Goal: Task Accomplishment & Management: Use online tool/utility

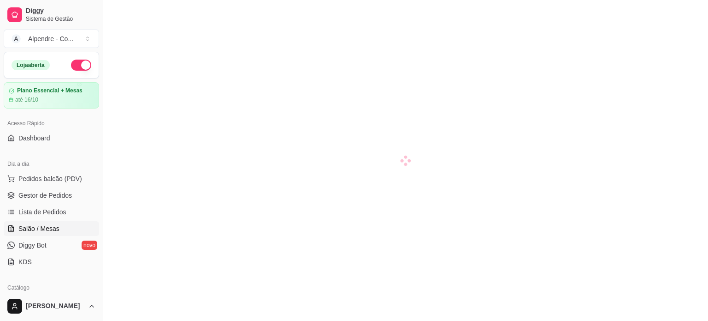
scroll to position [138, 0]
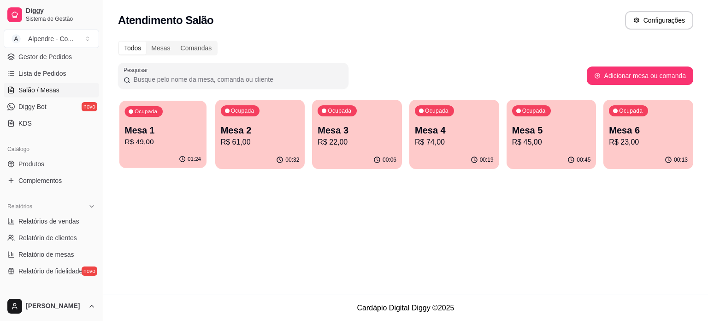
click at [176, 141] on p "R$ 49,00" at bounding box center [163, 142] width 77 height 11
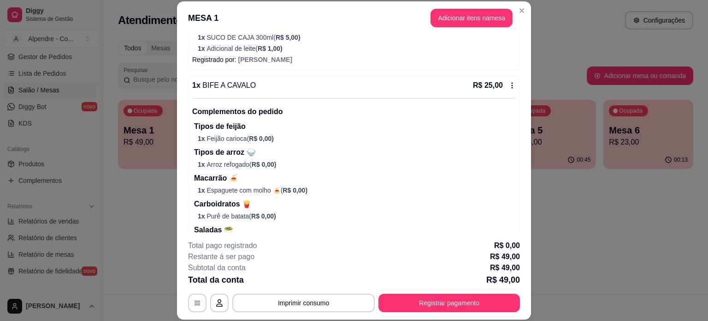
scroll to position [336, 0]
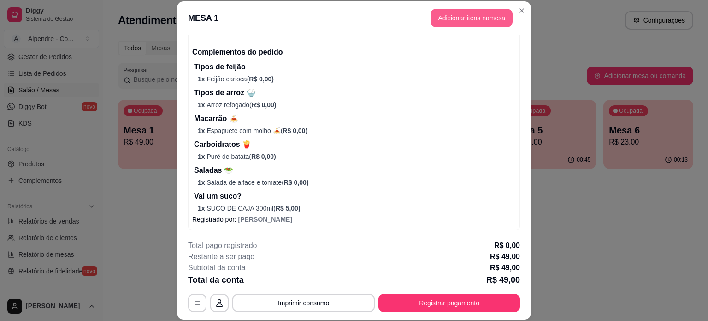
click at [463, 14] on button "Adicionar itens na mesa" at bounding box center [472, 18] width 82 height 18
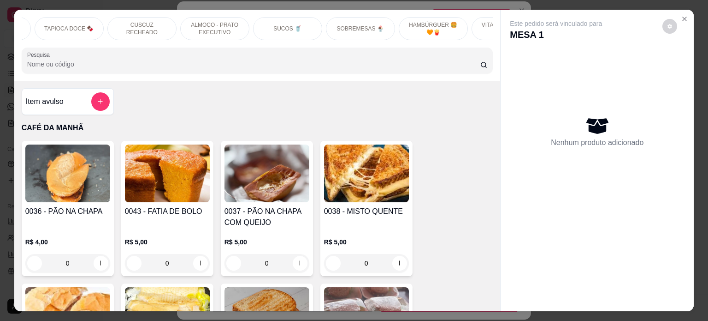
scroll to position [0, 279]
click at [354, 28] on p "SOBREMESAS 🍨" at bounding box center [360, 28] width 47 height 7
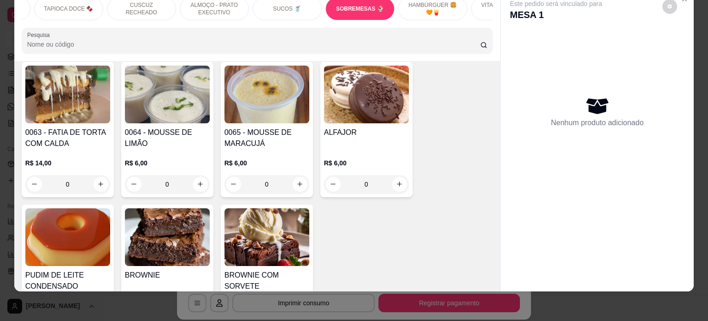
scroll to position [2996, 0]
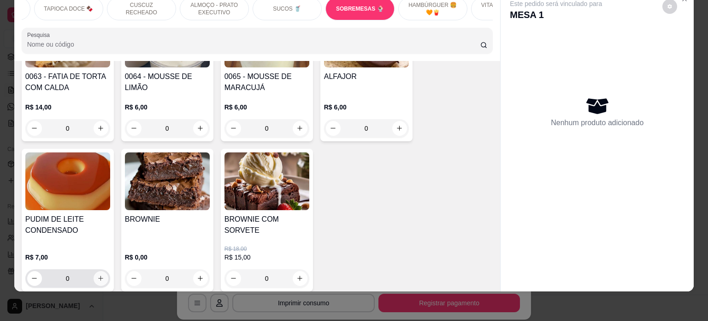
click at [97, 274] on icon "increase-product-quantity" at bounding box center [100, 277] width 7 height 7
type input "1"
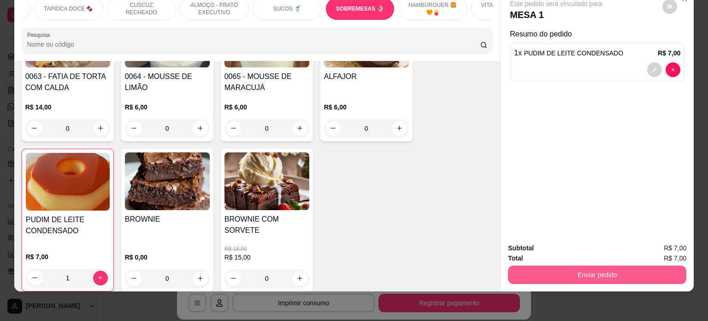
click at [577, 266] on button "Enviar pedido" at bounding box center [597, 274] width 179 height 18
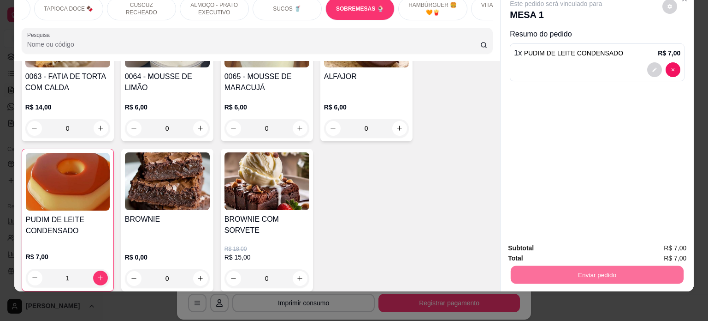
click at [543, 246] on button "Não registrar e enviar pedido" at bounding box center [567, 245] width 96 height 18
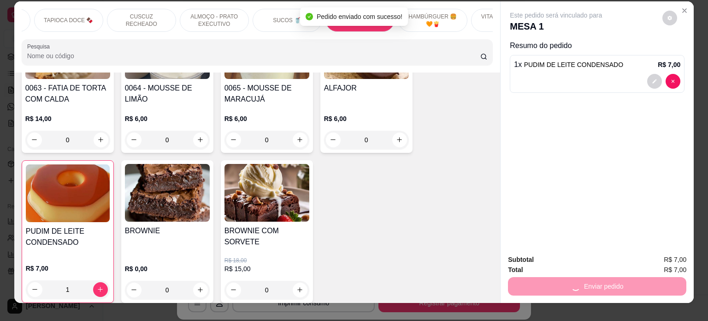
scroll to position [0, 0]
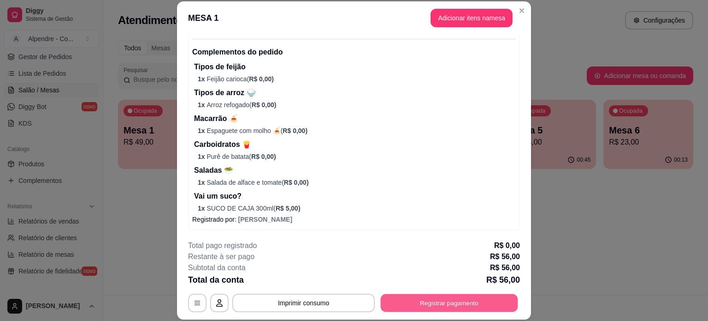
click at [461, 305] on button "Registrar pagamento" at bounding box center [449, 302] width 137 height 18
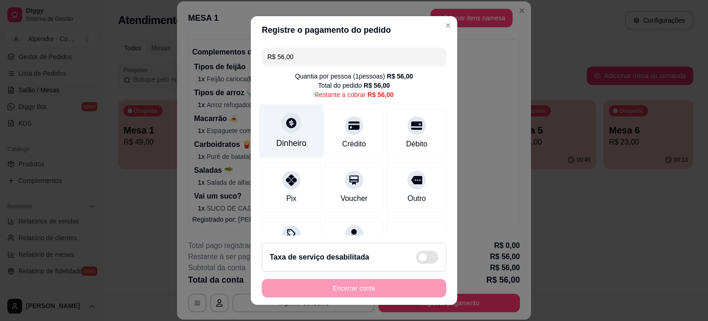
click at [286, 135] on div "Dinheiro" at bounding box center [291, 131] width 65 height 54
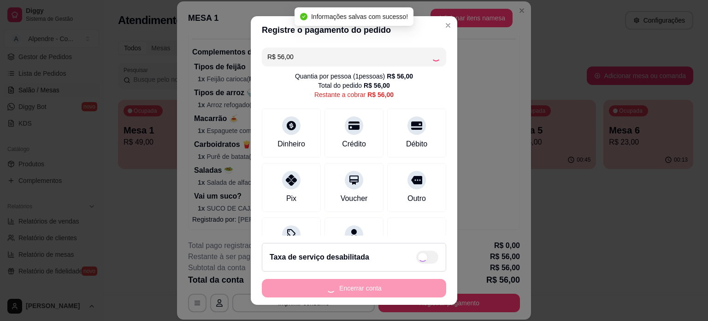
type input "R$ 0,00"
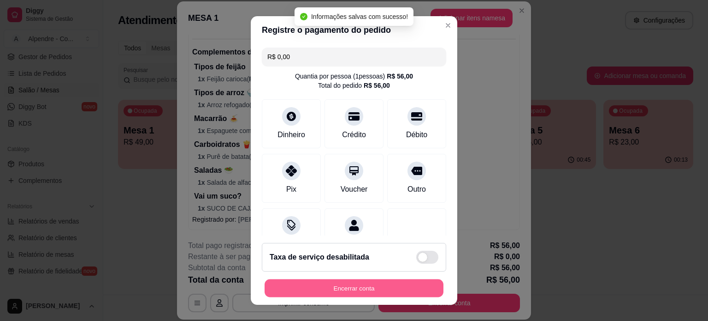
click at [354, 293] on button "Encerrar conta" at bounding box center [354, 288] width 179 height 18
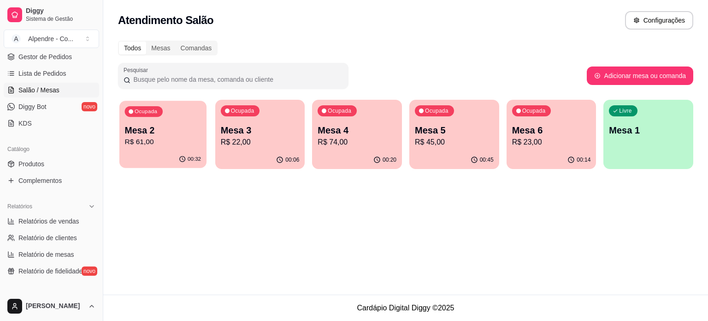
click at [184, 140] on p "R$ 61,00" at bounding box center [163, 142] width 77 height 11
click at [276, 130] on p "Mesa 3" at bounding box center [260, 130] width 77 height 12
click at [351, 143] on p "R$ 74,00" at bounding box center [357, 142] width 77 height 11
click at [443, 140] on p "R$ 45,00" at bounding box center [455, 142] width 77 height 11
click at [371, 142] on p "R$ 74,00" at bounding box center [357, 142] width 79 height 11
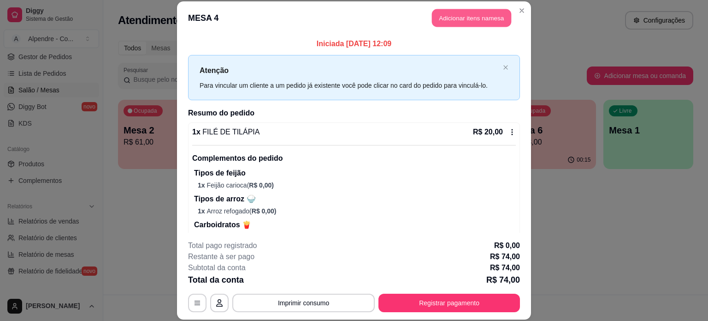
click at [488, 14] on button "Adicionar itens na mesa" at bounding box center [471, 18] width 79 height 18
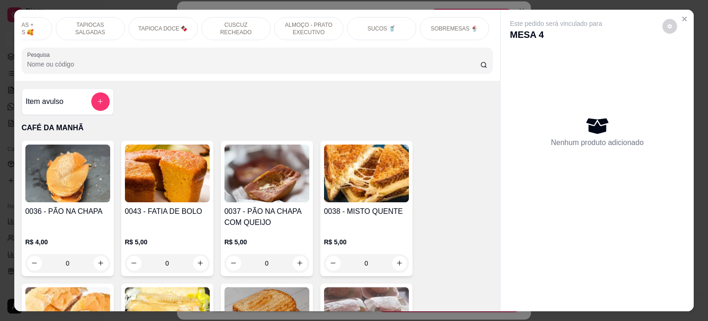
scroll to position [0, 216]
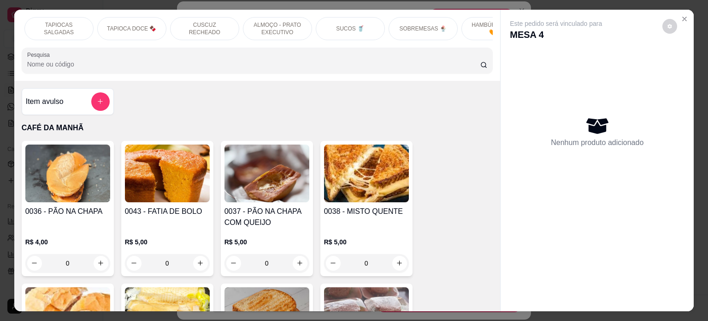
click at [343, 25] on p "SUCOS 🥤" at bounding box center [350, 28] width 28 height 7
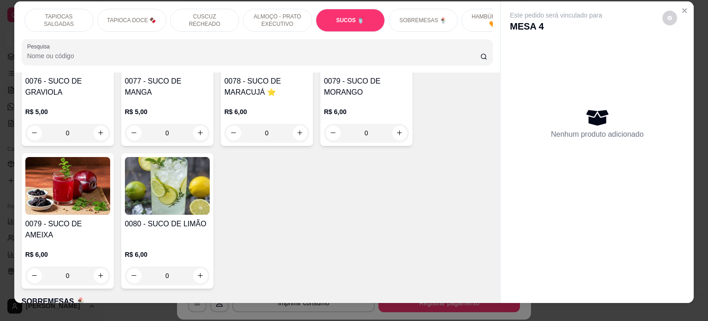
scroll to position [0, 0]
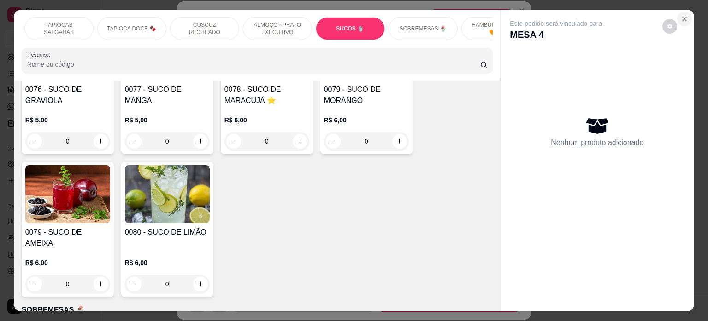
click at [682, 15] on icon "Close" at bounding box center [684, 18] width 7 height 7
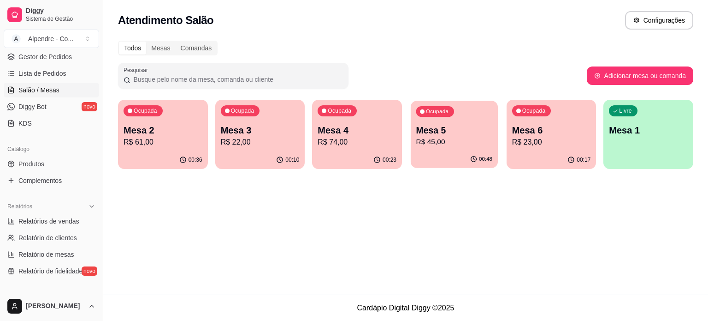
click at [459, 143] on p "R$ 45,00" at bounding box center [455, 142] width 77 height 11
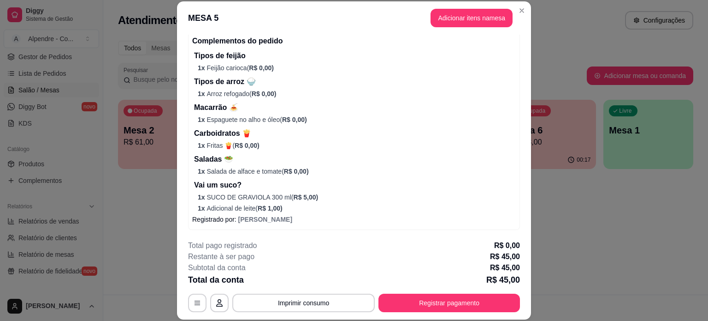
scroll to position [28, 0]
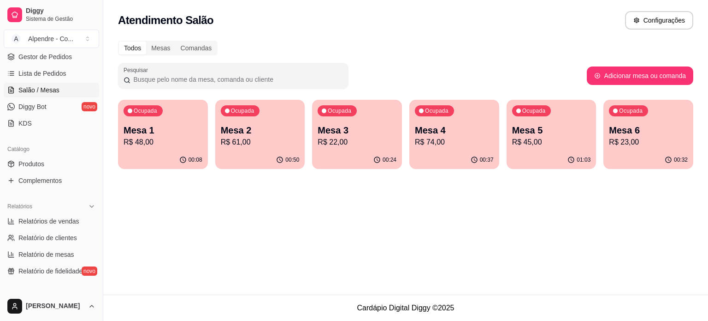
click at [142, 134] on p "Mesa 1" at bounding box center [163, 130] width 79 height 13
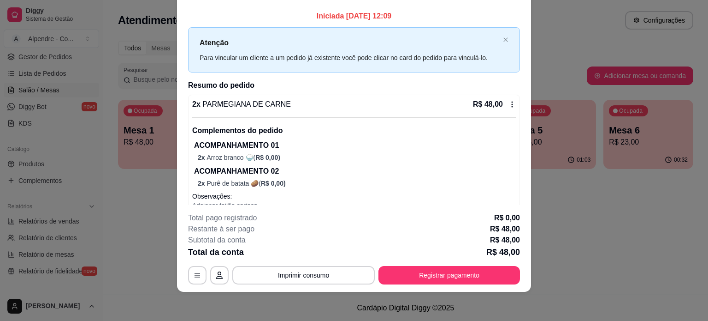
scroll to position [0, 0]
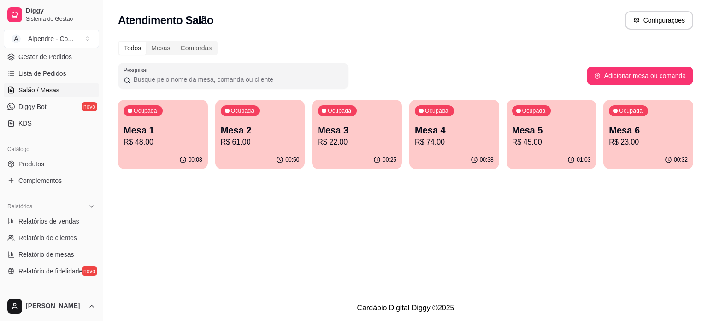
click at [246, 145] on p "R$ 61,00" at bounding box center [260, 142] width 79 height 11
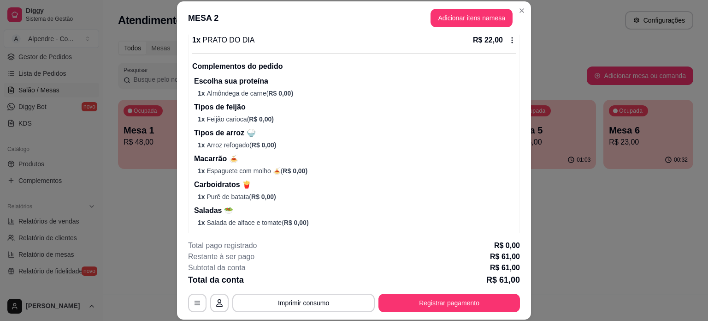
scroll to position [507, 0]
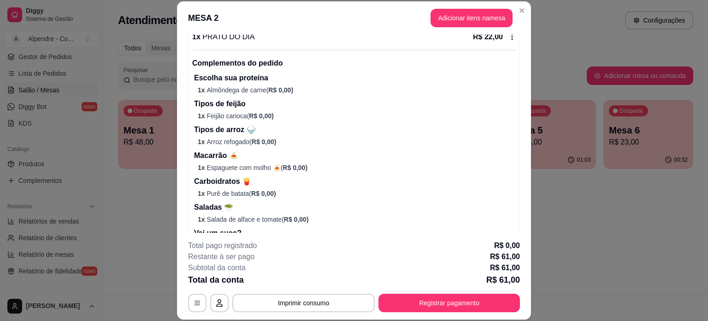
click at [483, 256] on div "Restante à ser pago R$ 61,00" at bounding box center [354, 256] width 332 height 11
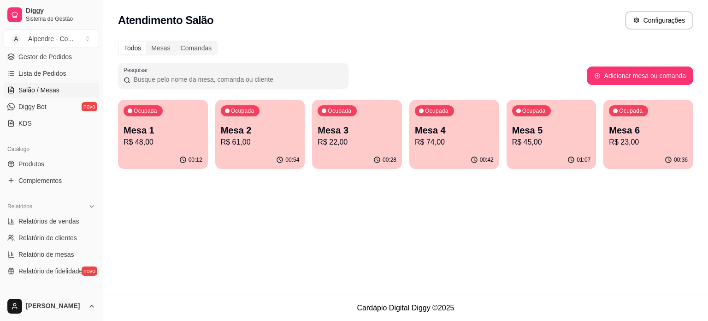
click at [636, 147] on div "Ocupada Mesa 6 R$ 23,00" at bounding box center [649, 125] width 90 height 51
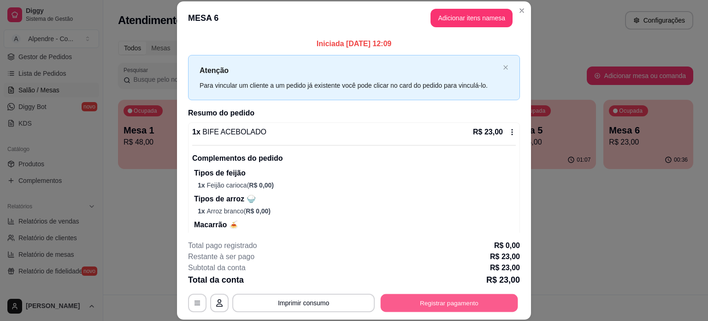
click at [407, 300] on button "Registrar pagamento" at bounding box center [449, 302] width 137 height 18
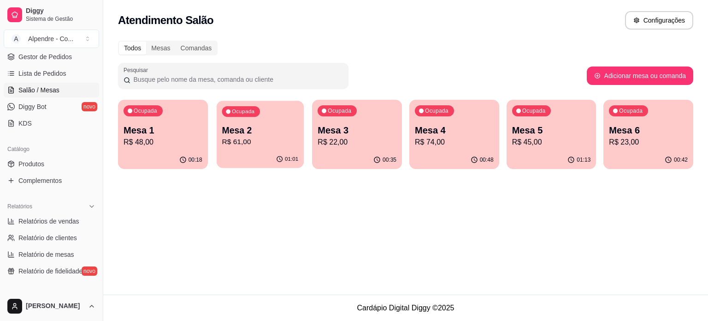
click at [266, 141] on p "R$ 61,00" at bounding box center [260, 142] width 77 height 11
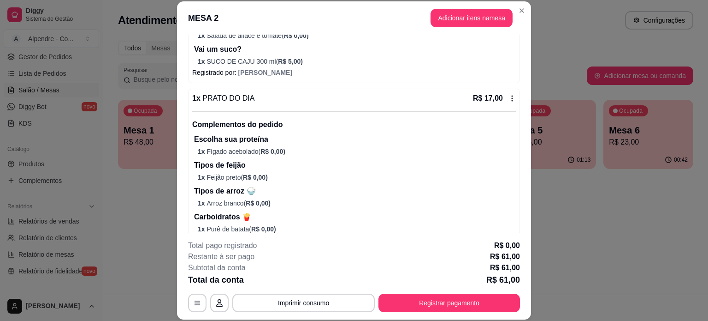
scroll to position [277, 0]
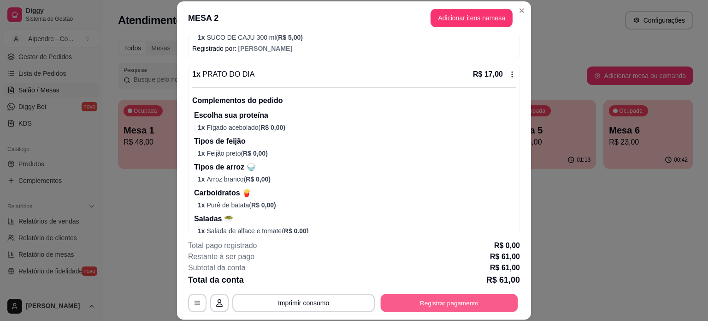
click at [464, 301] on button "Registrar pagamento" at bounding box center [449, 302] width 137 height 18
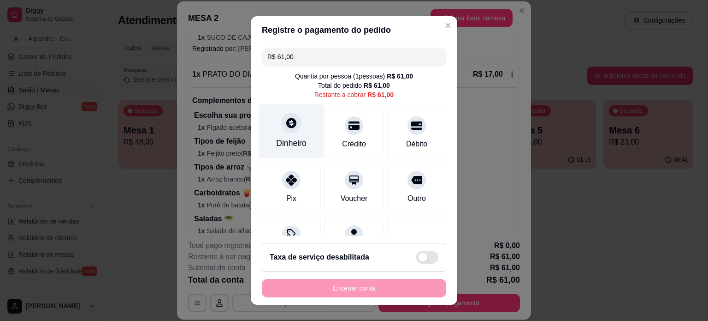
click at [294, 138] on div "Dinheiro" at bounding box center [291, 143] width 30 height 12
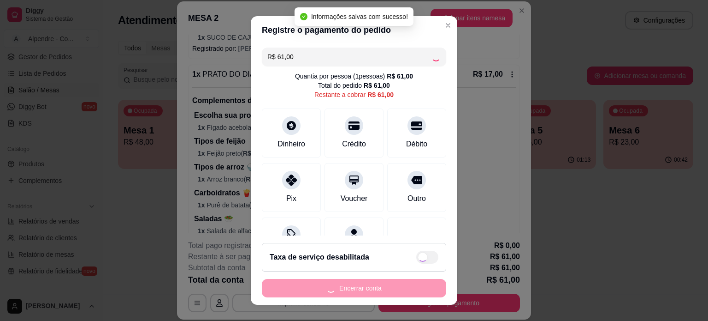
type input "R$ 0,00"
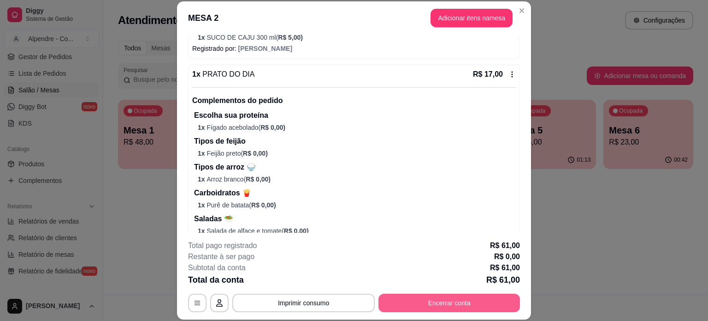
click at [448, 300] on button "Encerrar conta" at bounding box center [450, 302] width 142 height 18
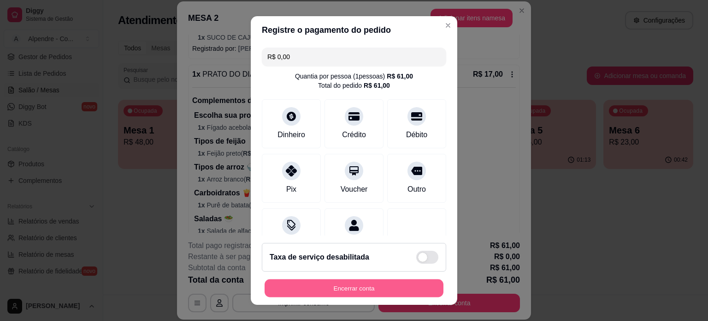
click at [362, 286] on button "Encerrar conta" at bounding box center [354, 288] width 179 height 18
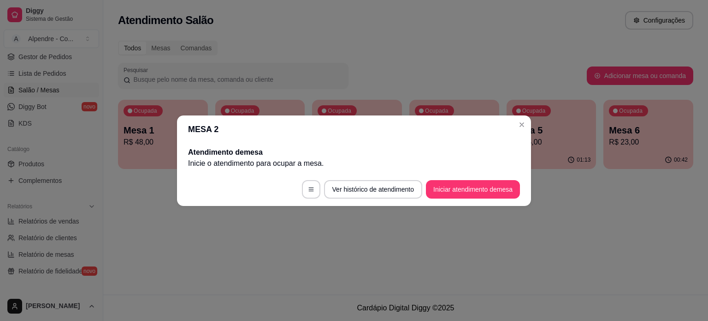
scroll to position [0, 0]
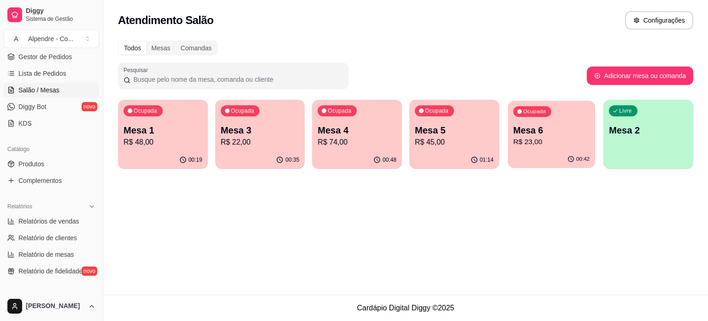
click at [523, 145] on p "R$ 23,00" at bounding box center [551, 142] width 77 height 11
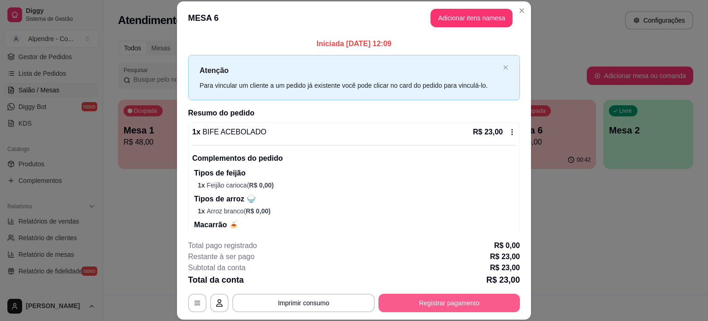
click at [446, 307] on button "Registrar pagamento" at bounding box center [450, 302] width 142 height 18
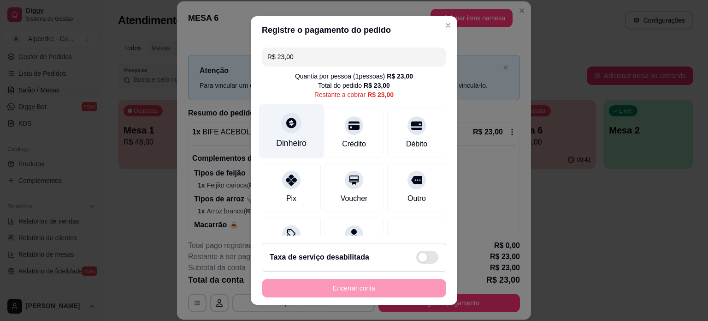
click at [273, 130] on div "Dinheiro" at bounding box center [291, 131] width 65 height 54
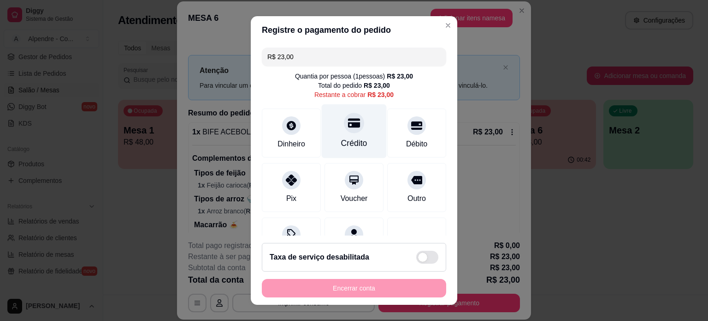
click at [366, 138] on div "Crédito" at bounding box center [354, 131] width 65 height 54
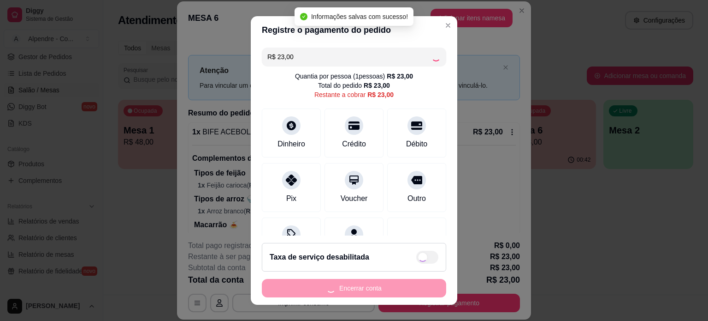
type input "R$ 0,00"
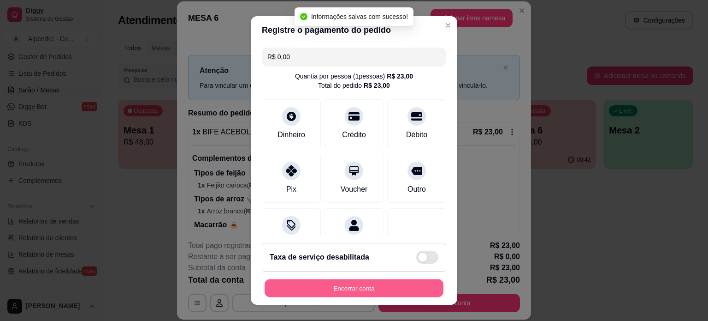
click at [357, 293] on button "Encerrar conta" at bounding box center [354, 288] width 179 height 18
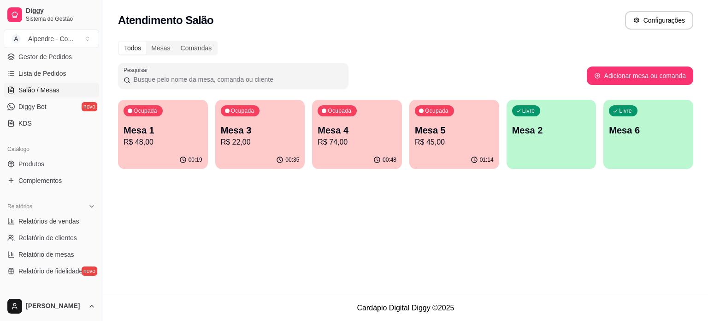
click at [451, 137] on p "R$ 45,00" at bounding box center [454, 142] width 79 height 11
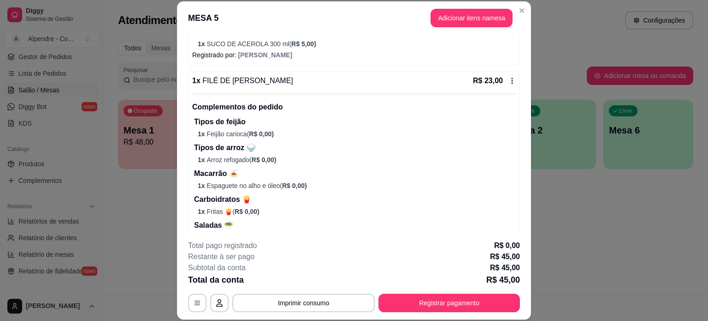
scroll to position [277, 0]
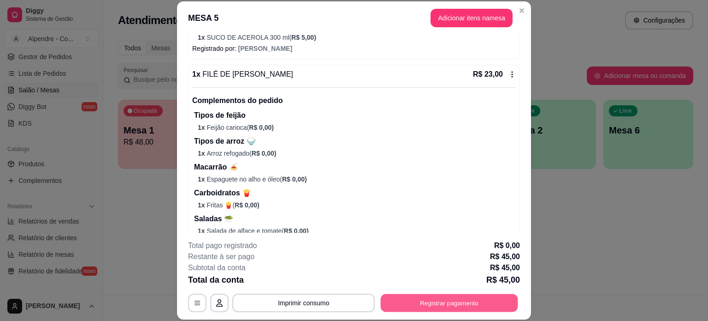
click at [466, 300] on button "Registrar pagamento" at bounding box center [449, 302] width 137 height 18
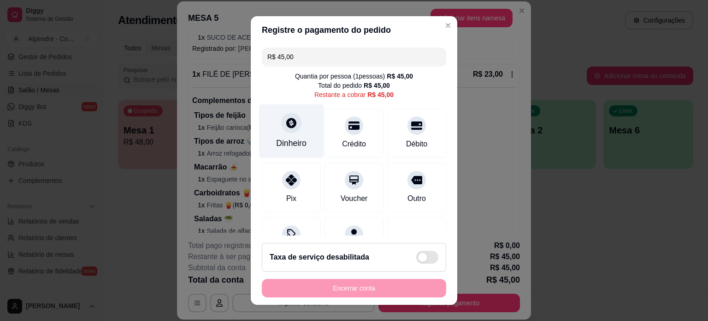
click at [295, 138] on div "Dinheiro" at bounding box center [291, 143] width 30 height 12
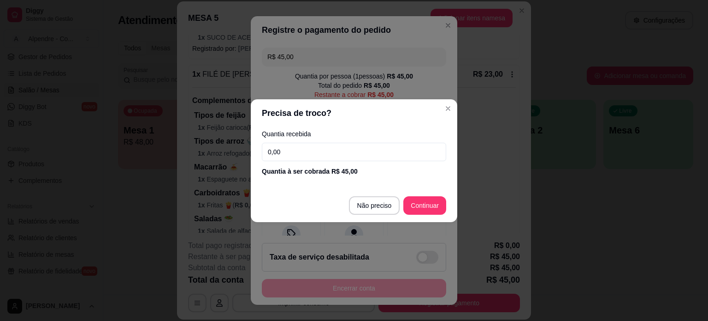
click at [359, 192] on footer "Não preciso Continuar" at bounding box center [354, 205] width 207 height 33
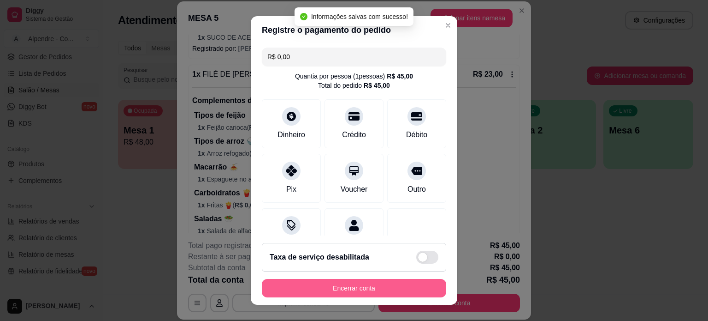
type input "R$ 0,00"
click at [345, 287] on button "Encerrar conta" at bounding box center [354, 288] width 184 height 18
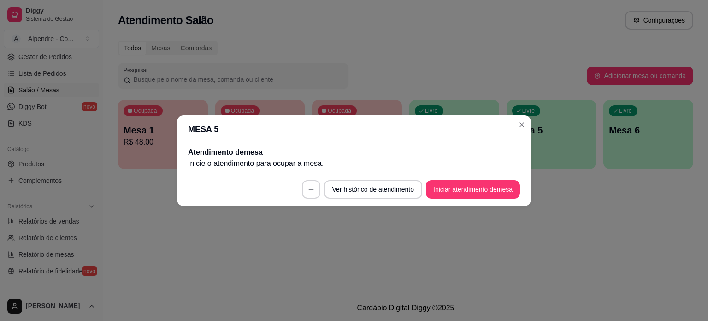
scroll to position [0, 0]
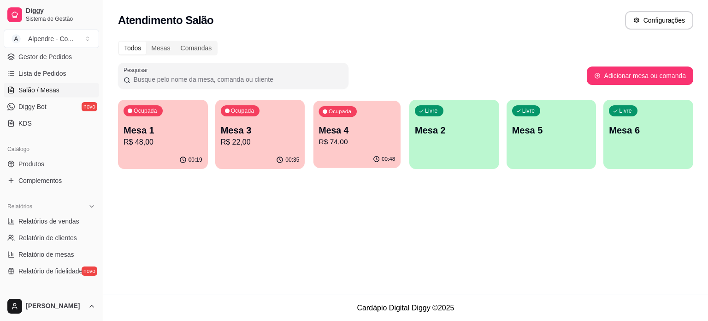
click at [369, 143] on p "R$ 74,00" at bounding box center [357, 142] width 77 height 11
click at [273, 117] on div "Ocupada Mesa 3 R$ 22,00" at bounding box center [260, 125] width 90 height 51
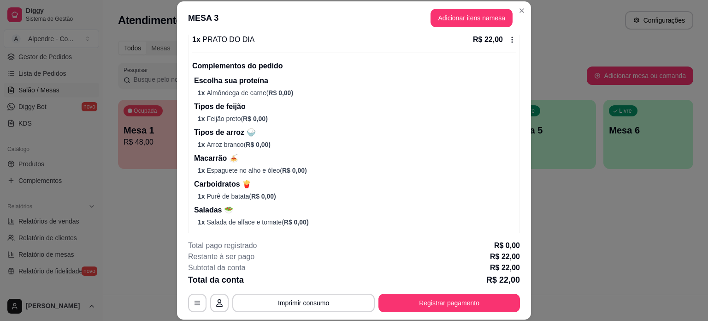
scroll to position [132, 0]
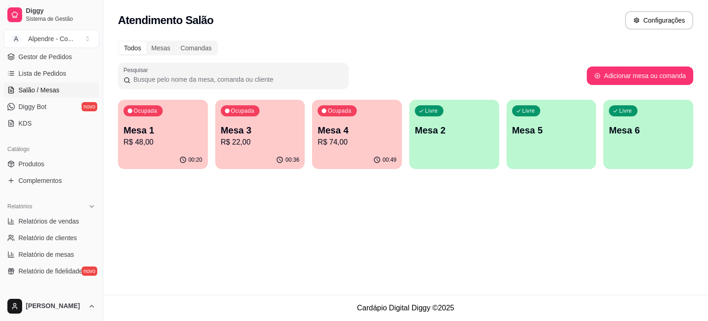
click at [182, 140] on p "R$ 48,00" at bounding box center [163, 142] width 79 height 11
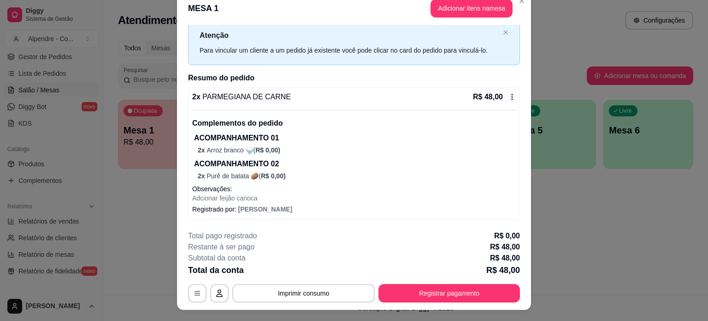
scroll to position [0, 0]
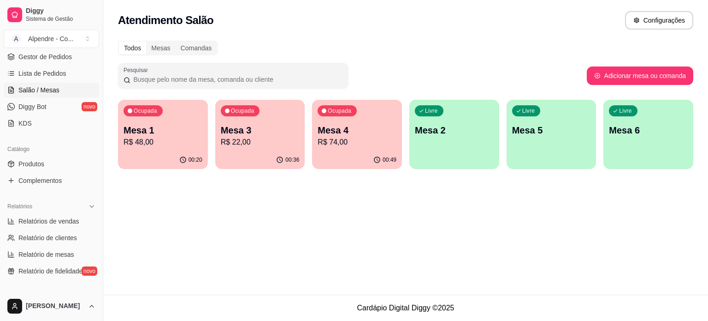
click at [360, 126] on p "Mesa 4" at bounding box center [357, 130] width 79 height 13
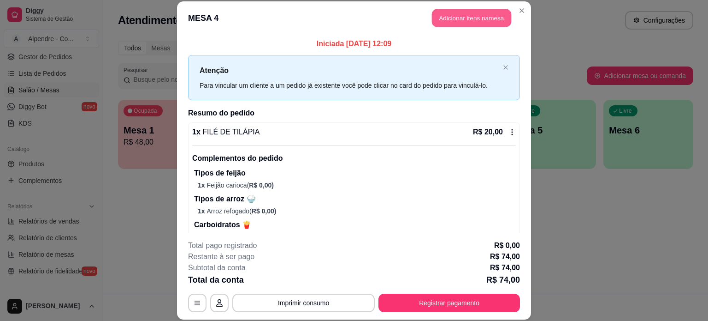
click at [452, 19] on button "Adicionar itens na mesa" at bounding box center [471, 18] width 79 height 18
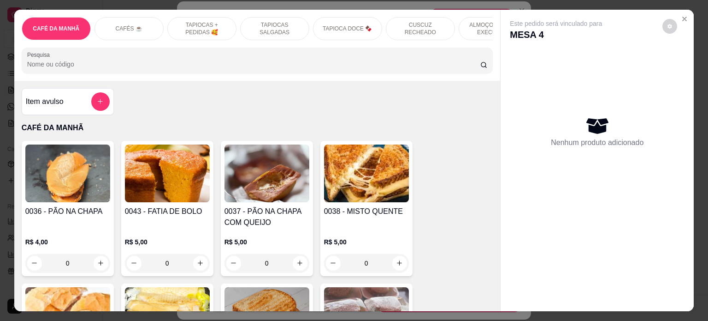
click at [84, 97] on div "Item avulso" at bounding box center [68, 101] width 84 height 18
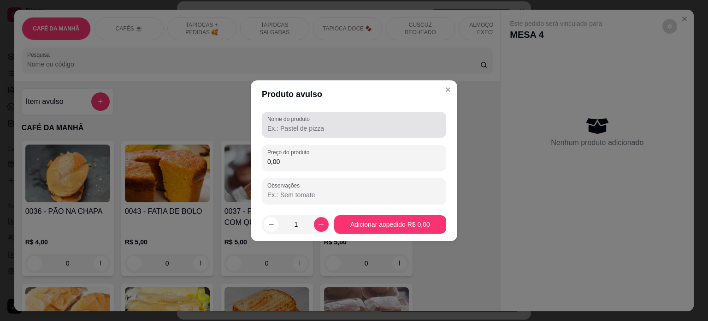
click at [295, 131] on input "Nome do produto" at bounding box center [354, 128] width 173 height 9
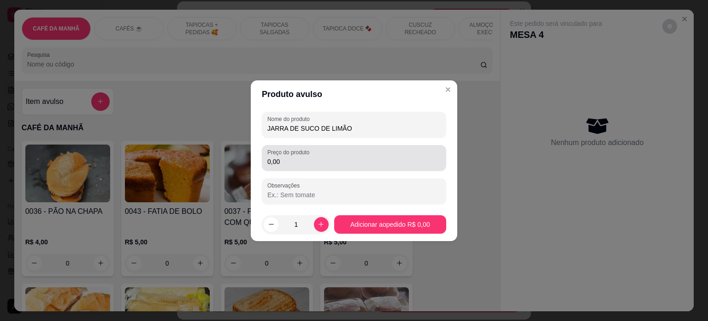
type input "JARRA DE SUCO DE LIMÃO"
click at [278, 163] on input "0,00" at bounding box center [354, 161] width 173 height 9
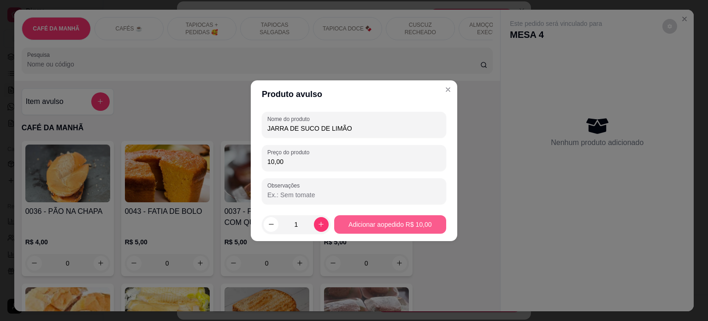
type input "10,00"
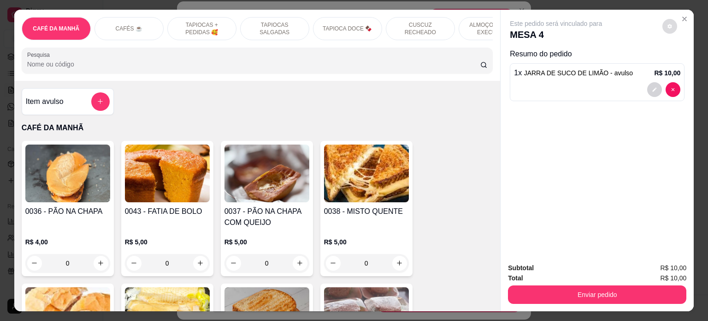
click at [668, 24] on icon "decrease-product-quantity" at bounding box center [670, 27] width 6 height 6
click at [660, 119] on div "Este pedido será vinculado para MESA 4 Resumo do pedido 1 x JARRA DE SUCO DE LI…" at bounding box center [597, 132] width 193 height 245
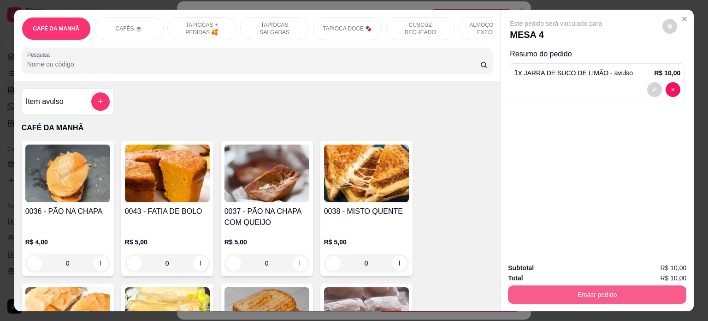
click at [594, 286] on button "Enviar pedido" at bounding box center [597, 294] width 179 height 18
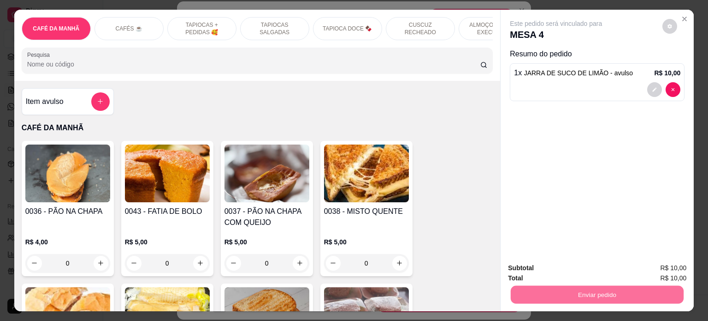
click at [539, 268] on button "Não registrar e enviar pedido" at bounding box center [566, 267] width 93 height 17
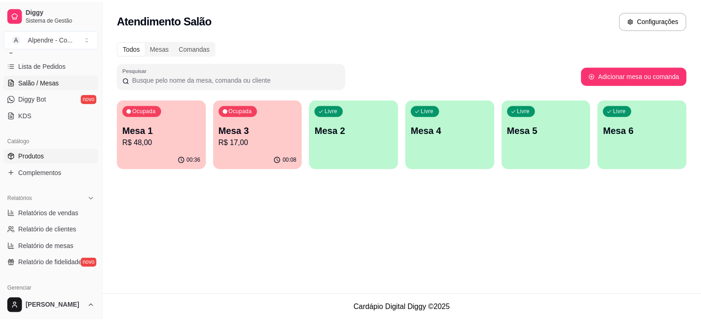
scroll to position [138, 0]
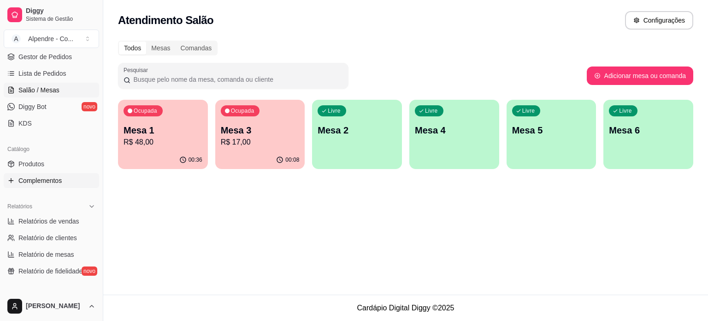
click at [50, 179] on span "Complementos" at bounding box center [39, 180] width 43 height 9
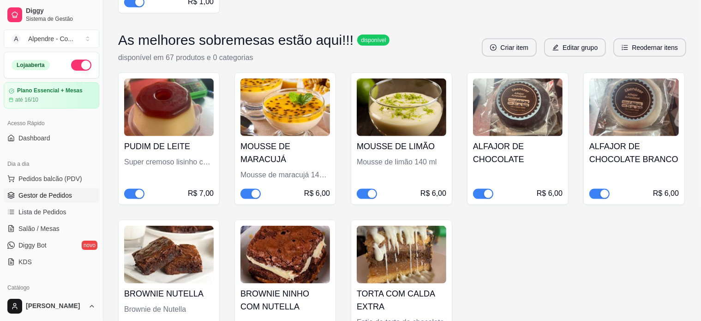
click at [47, 194] on span "Gestor de Pedidos" at bounding box center [45, 194] width 54 height 9
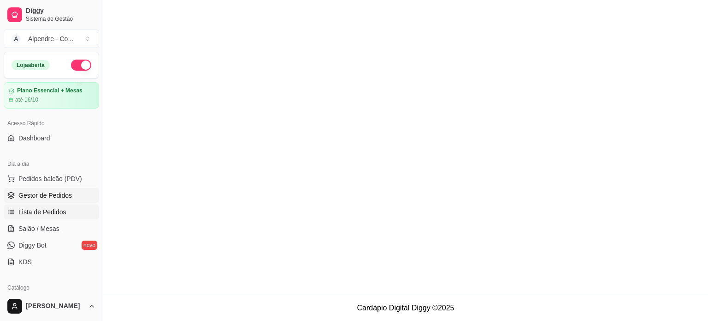
click at [24, 214] on span "Lista de Pedidos" at bounding box center [42, 211] width 48 height 9
click at [24, 225] on span "Salão / Mesas" at bounding box center [38, 228] width 41 height 9
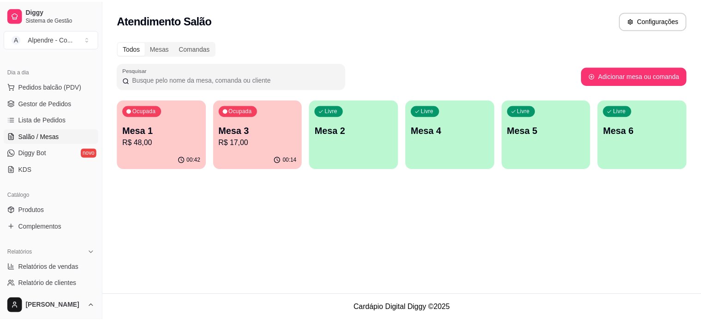
scroll to position [138, 0]
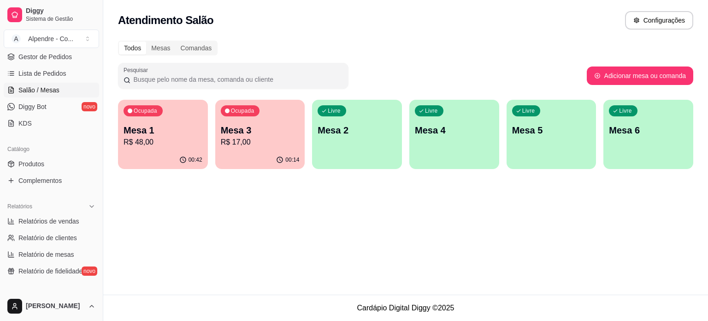
click at [35, 188] on div "Catálogo Produtos Complementos" at bounding box center [51, 165] width 103 height 54
click at [35, 184] on span "Complementos" at bounding box center [39, 180] width 43 height 9
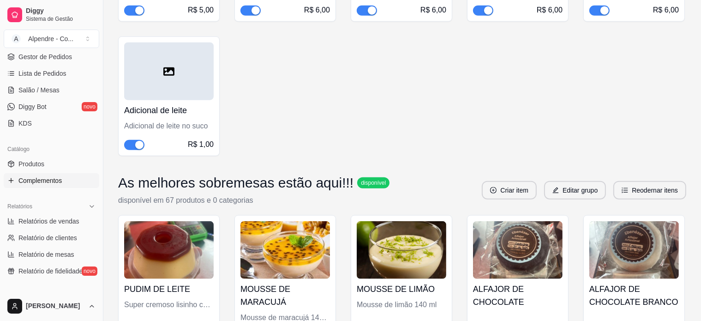
scroll to position [1061, 0]
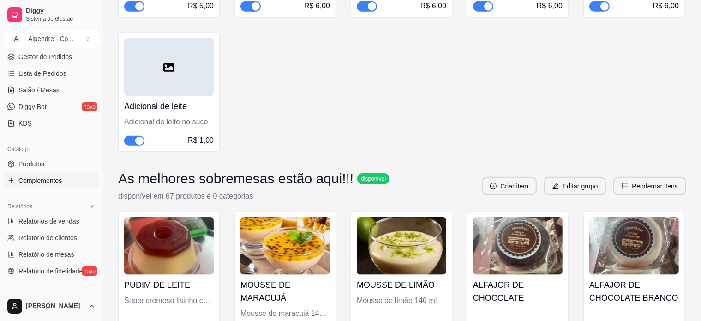
click at [148, 65] on div at bounding box center [168, 67] width 89 height 58
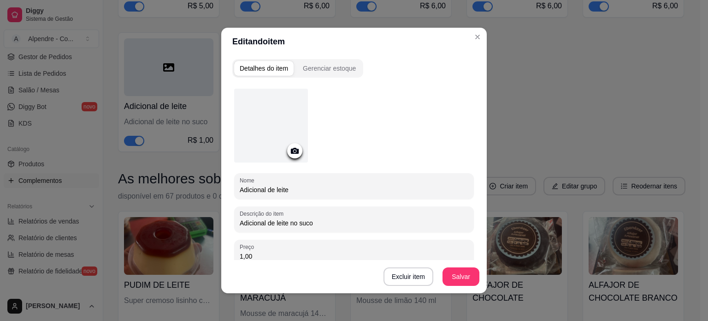
click at [266, 113] on div at bounding box center [271, 126] width 74 height 74
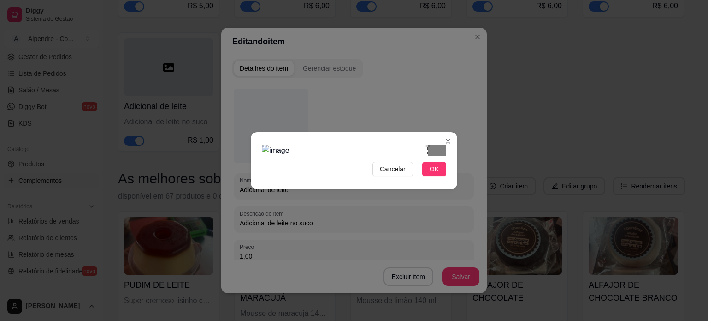
click at [334, 163] on div "Use the arrow keys to move the crop selection area" at bounding box center [345, 228] width 166 height 166
click at [451, 180] on div "Cancelar OK" at bounding box center [354, 160] width 207 height 39
click at [440, 176] on button "OK" at bounding box center [434, 168] width 24 height 15
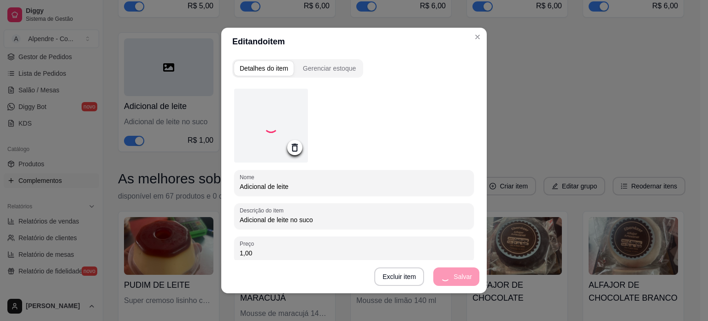
drag, startPoint x: 285, startPoint y: 185, endPoint x: 202, endPoint y: 180, distance: 82.7
click at [202, 180] on div "Editando item Detalhes do item Gerenciar estoque Nome Adicional de leite Descri…" at bounding box center [354, 160] width 708 height 321
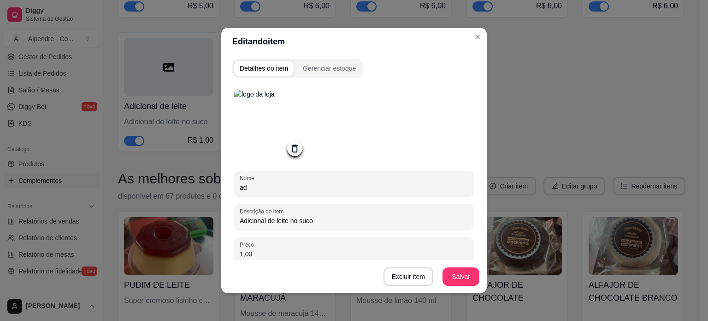
type input "a"
type input "ADCIONAL DE LEITE"
click at [450, 277] on button "Salvar" at bounding box center [461, 277] width 36 height 18
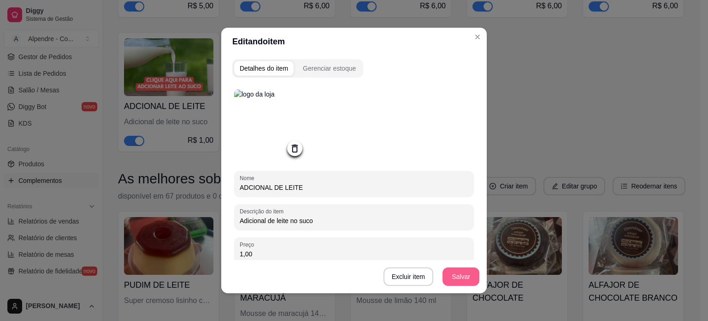
click at [455, 280] on button "Salvar" at bounding box center [461, 276] width 37 height 18
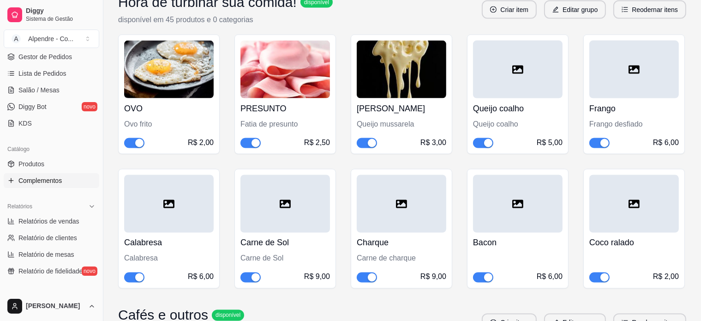
scroll to position [1568, 0]
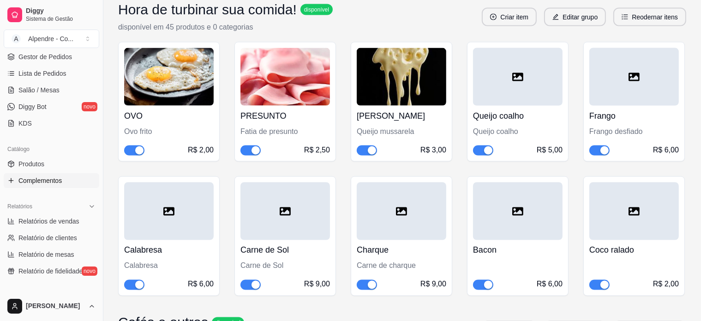
click at [539, 63] on div at bounding box center [517, 77] width 89 height 58
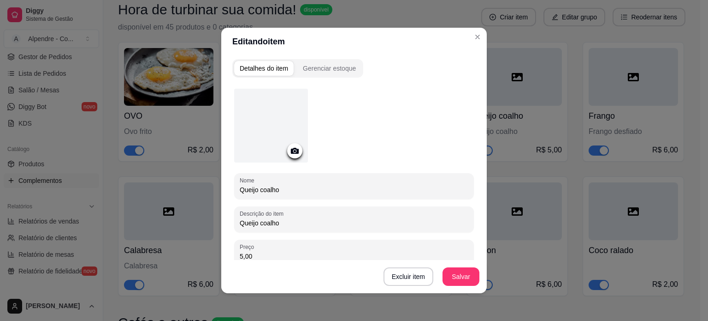
click at [278, 135] on div at bounding box center [271, 126] width 74 height 74
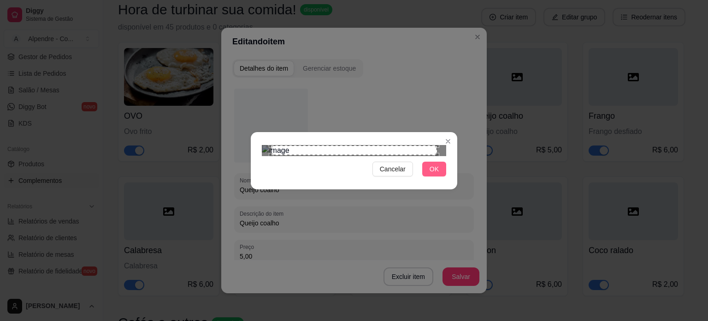
click at [438, 174] on span "OK" at bounding box center [434, 169] width 9 height 10
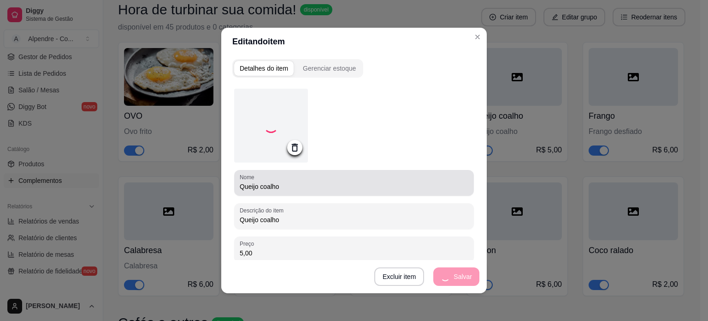
click at [268, 186] on input "Queijo coalho" at bounding box center [354, 186] width 229 height 9
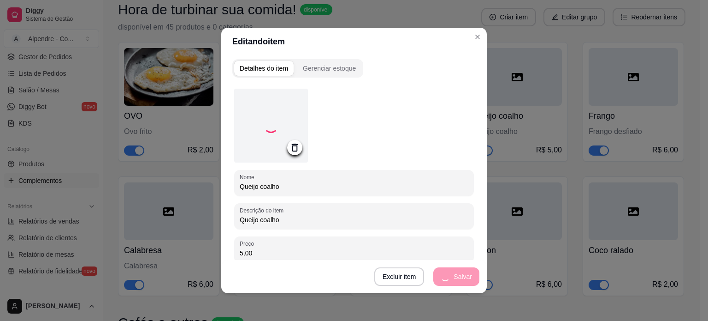
click at [268, 186] on input "Queijo coalho" at bounding box center [354, 186] width 229 height 9
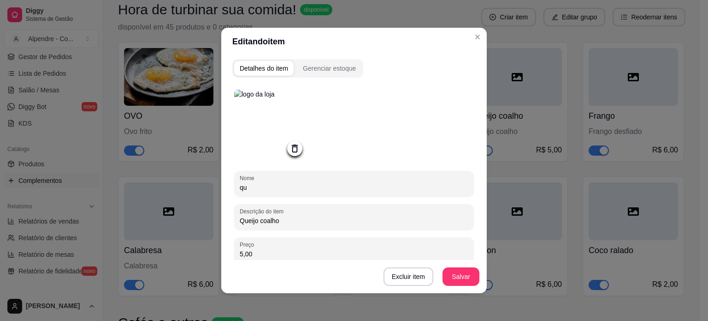
type input "q"
type input "QUEIJO DE COALHO"
click at [446, 266] on div "Excluir item Salvar" at bounding box center [354, 276] width 266 height 33
click at [455, 280] on button "Salvar" at bounding box center [461, 277] width 36 height 18
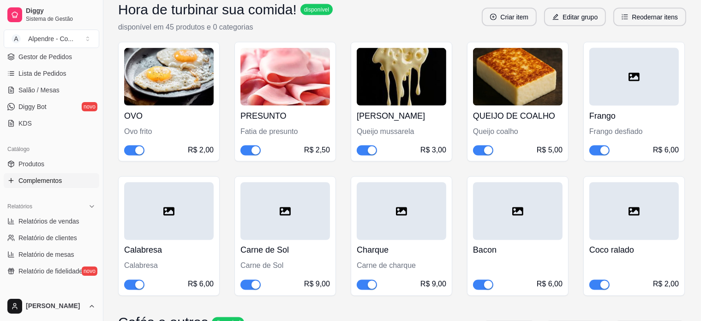
click at [644, 89] on div at bounding box center [633, 77] width 89 height 58
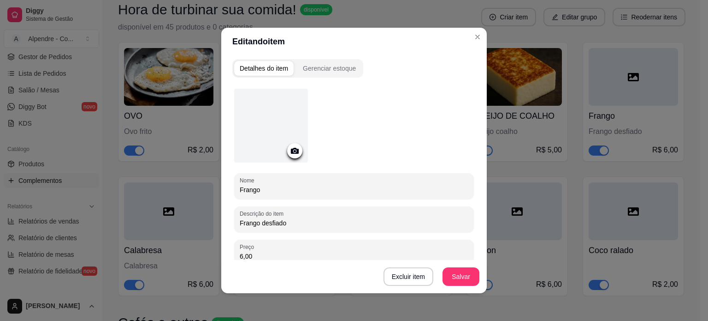
click at [271, 129] on div at bounding box center [271, 126] width 74 height 74
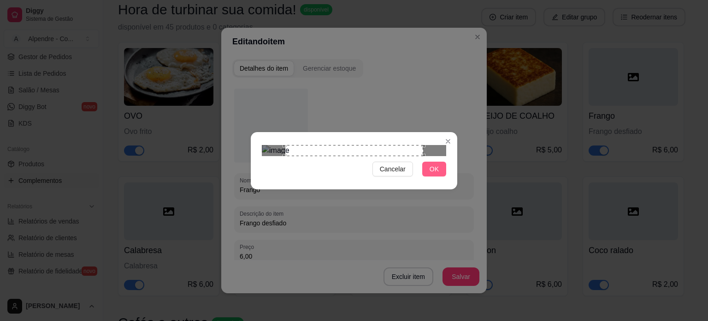
click at [443, 176] on button "OK" at bounding box center [434, 168] width 24 height 15
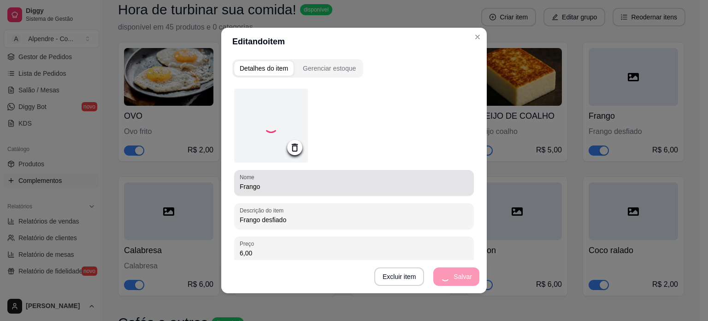
click at [273, 188] on input "Frango" at bounding box center [354, 186] width 229 height 9
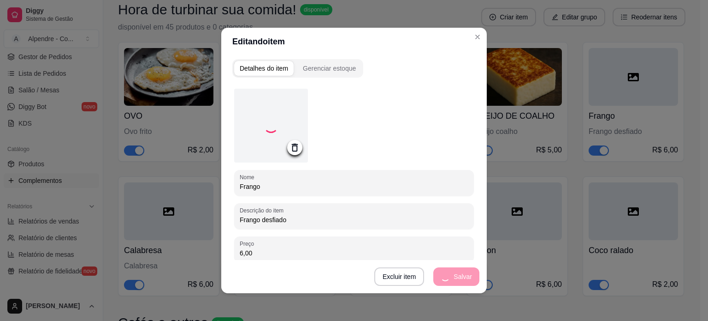
click at [273, 188] on input "Frango" at bounding box center [354, 186] width 229 height 9
type input "f"
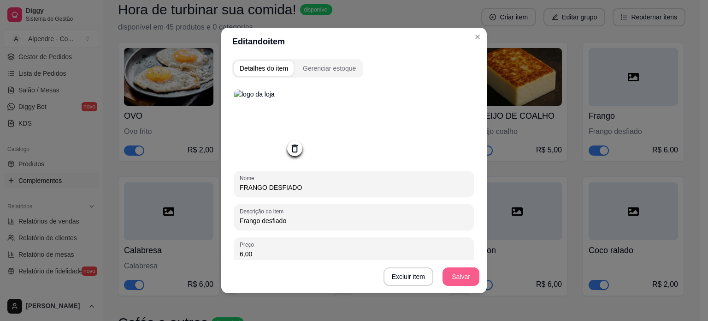
type input "FRANGO DESFIADO"
click at [449, 276] on button "Salvar" at bounding box center [461, 276] width 37 height 18
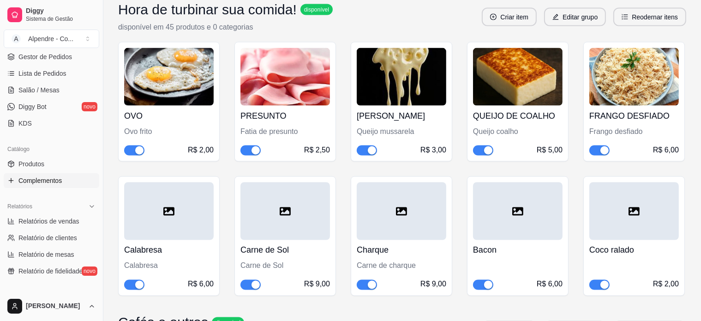
click at [207, 209] on div at bounding box center [168, 211] width 89 height 58
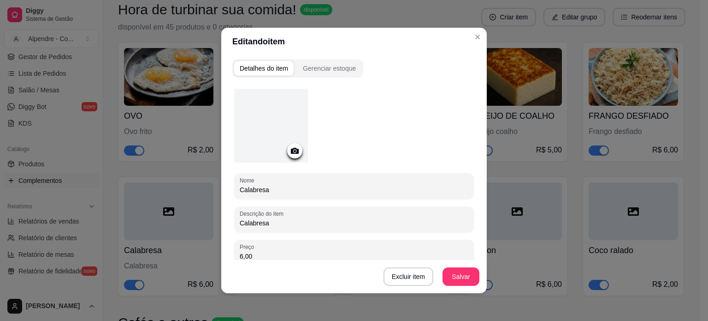
click at [283, 157] on div at bounding box center [271, 126] width 74 height 74
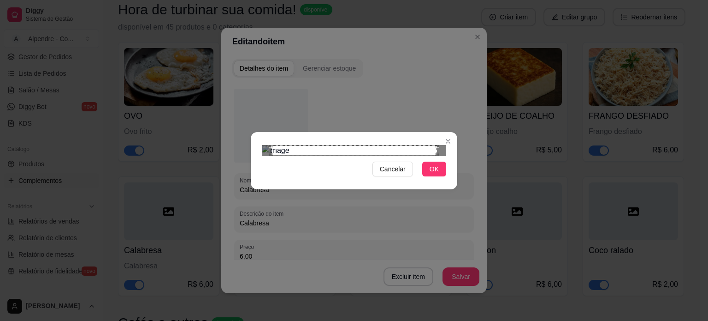
click at [351, 147] on div "Use the arrow keys to move the crop selection area" at bounding box center [354, 150] width 166 height 10
click at [349, 145] on div "Use the arrow keys to move the crop selection area" at bounding box center [345, 192] width 166 height 94
click at [430, 240] on div "Use the arrow keys to move the south east drag handle to change the crop select…" at bounding box center [430, 240] width 0 height 0
click at [381, 156] on div at bounding box center [354, 150] width 184 height 11
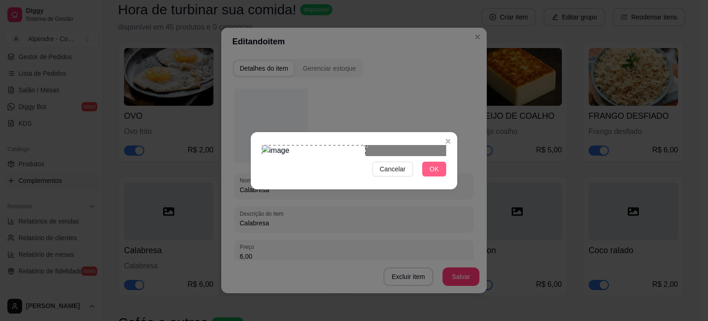
click at [435, 174] on span "OK" at bounding box center [434, 169] width 9 height 10
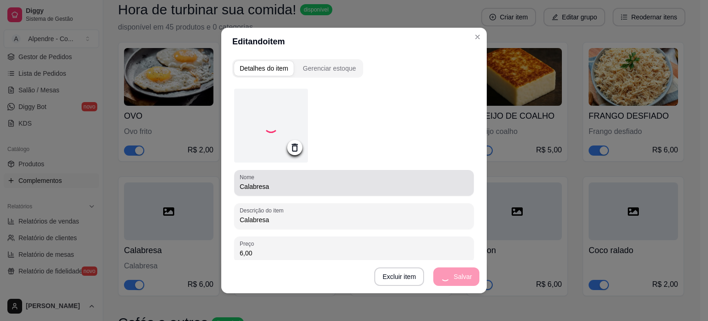
click at [284, 193] on div "Nome Calabresa" at bounding box center [354, 183] width 240 height 26
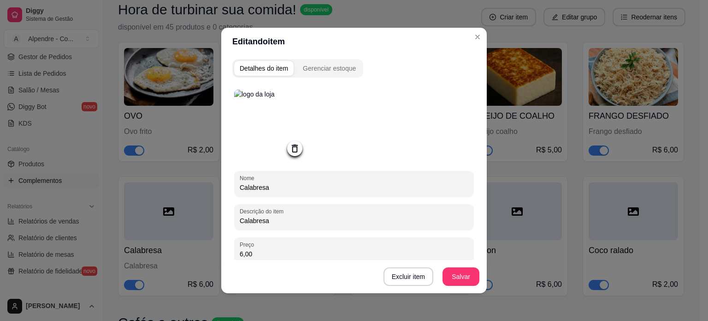
click at [284, 192] on input "Calabresa" at bounding box center [354, 187] width 229 height 9
click at [278, 189] on input "CALABRESA TTRITURADA" at bounding box center [354, 187] width 229 height 9
type input "CALABRESA TRITURADA"
click at [464, 273] on button "Salvar" at bounding box center [461, 276] width 37 height 18
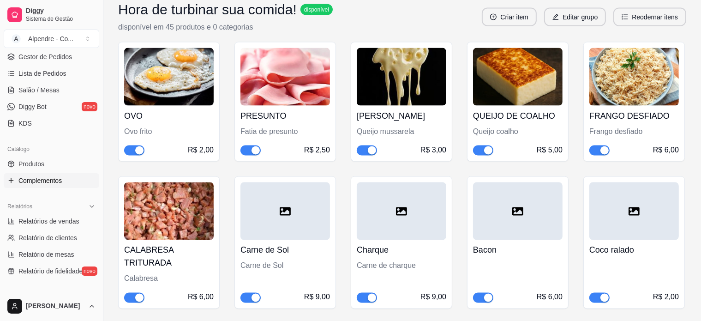
click at [294, 210] on div at bounding box center [284, 211] width 89 height 58
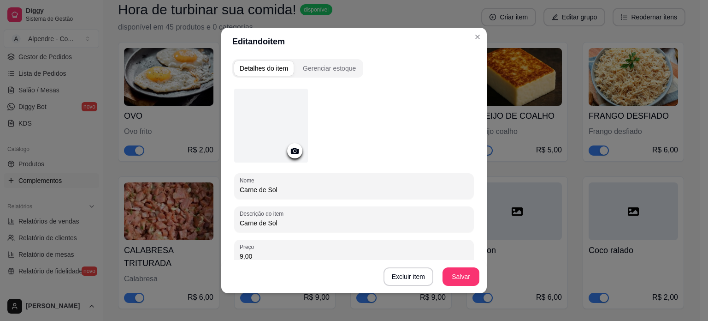
click at [269, 132] on div at bounding box center [271, 126] width 74 height 74
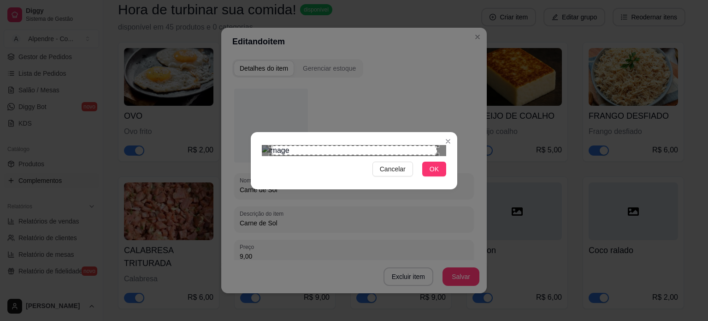
click at [436, 145] on div "Use the arrow keys to move the crop selection area" at bounding box center [354, 150] width 166 height 10
click at [369, 132] on section "Cancelar OK" at bounding box center [354, 160] width 207 height 57
click at [307, 145] on div "Use the arrow keys to move the crop selection area" at bounding box center [316, 194] width 99 height 99
click at [368, 250] on div "Use the arrow keys to move the south east drag handle to change the crop select…" at bounding box center [368, 250] width 0 height 0
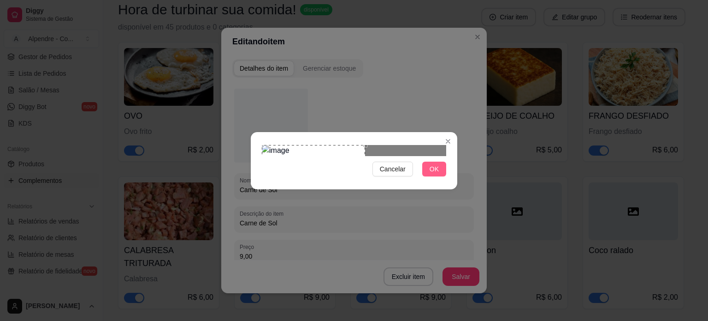
click at [432, 174] on span "OK" at bounding box center [434, 169] width 9 height 10
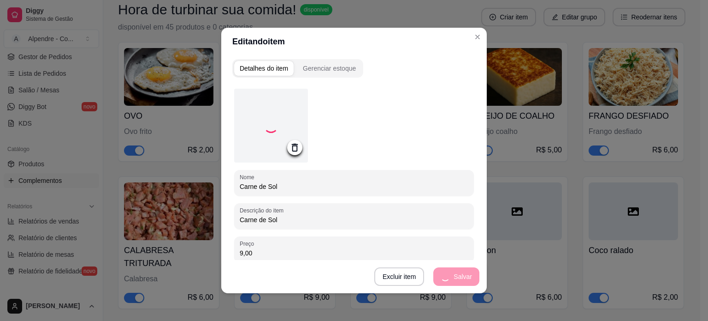
click at [284, 188] on input "Carne de Sol" at bounding box center [354, 186] width 229 height 9
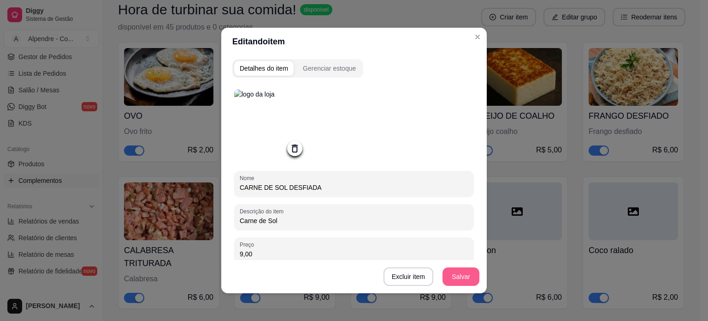
type input "CARNE DE SOL DESFIADA"
click at [470, 276] on button "Salvar" at bounding box center [461, 276] width 37 height 18
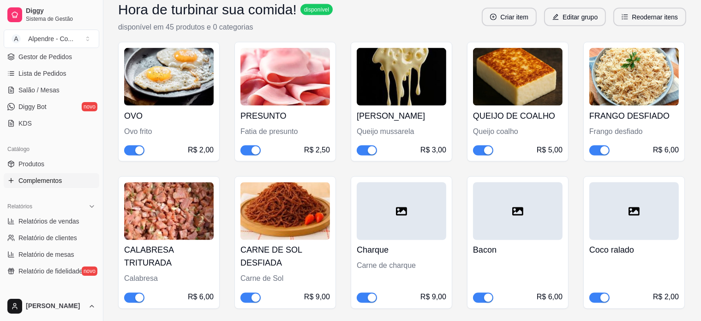
click at [408, 221] on div at bounding box center [401, 211] width 89 height 58
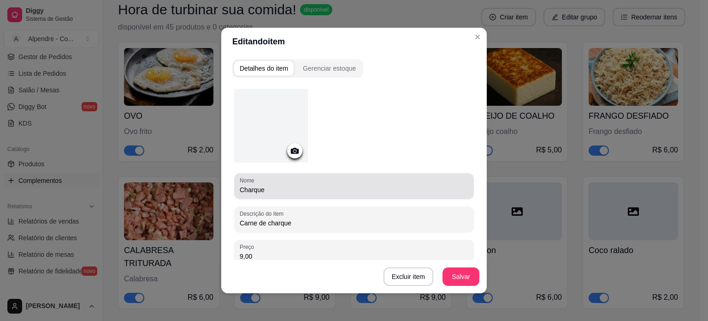
click at [270, 195] on div "Nome Charque" at bounding box center [354, 186] width 240 height 26
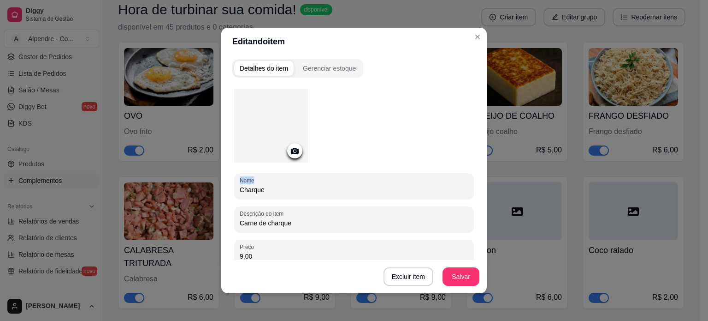
click at [270, 195] on div "Nome Charque" at bounding box center [354, 186] width 240 height 26
click at [252, 189] on input "Charque" at bounding box center [354, 189] width 229 height 9
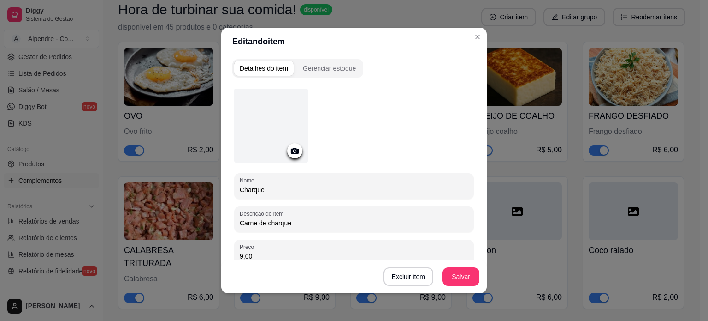
click at [252, 189] on input "Charque" at bounding box center [354, 189] width 229 height 9
type input "CHARQUE"
click at [457, 272] on button "Salvar" at bounding box center [461, 277] width 36 height 18
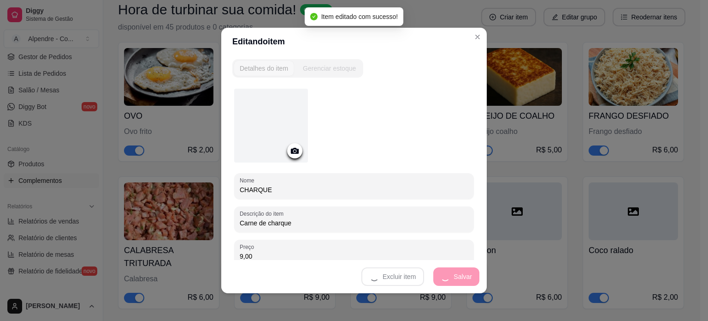
click at [276, 123] on div at bounding box center [271, 126] width 74 height 74
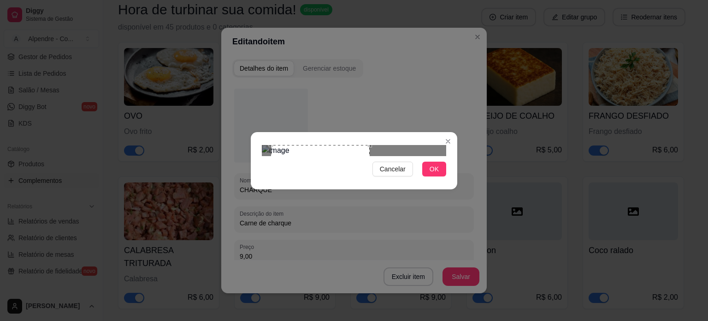
click at [384, 145] on div at bounding box center [354, 150] width 184 height 11
click at [292, 145] on div "Use the arrow keys to move the crop selection area" at bounding box center [311, 194] width 99 height 99
click at [366, 249] on div "Use the arrow keys to move the south east drag handle to change the crop select…" at bounding box center [366, 249] width 0 height 0
click at [367, 180] on div "Cancelar OK" at bounding box center [354, 160] width 207 height 39
click at [434, 174] on span "OK" at bounding box center [434, 169] width 9 height 10
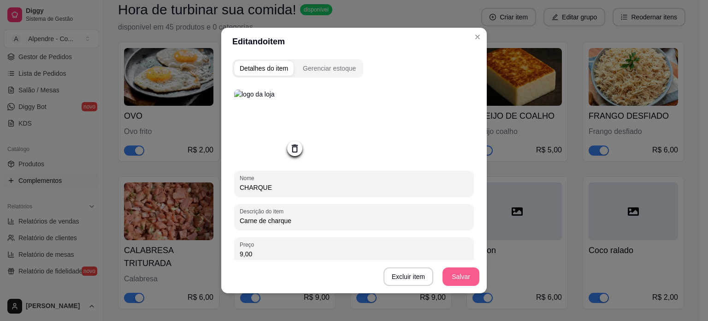
click at [452, 280] on button "Salvar" at bounding box center [461, 276] width 37 height 18
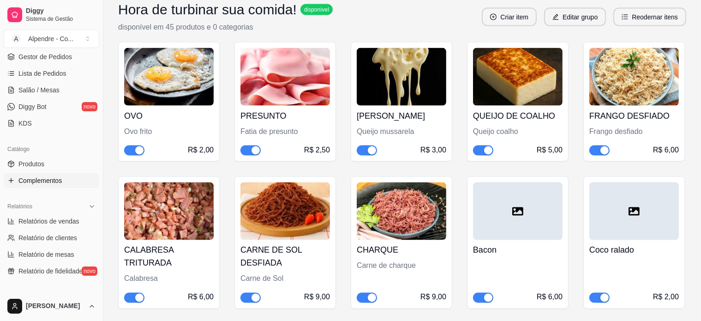
click at [524, 205] on div at bounding box center [517, 211] width 89 height 58
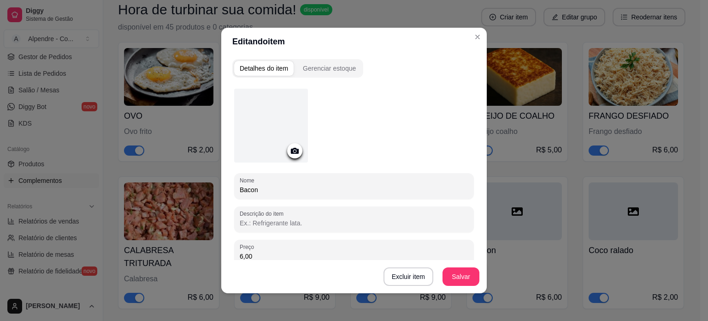
click at [287, 149] on div at bounding box center [294, 150] width 15 height 15
click at [261, 114] on div at bounding box center [271, 126] width 74 height 74
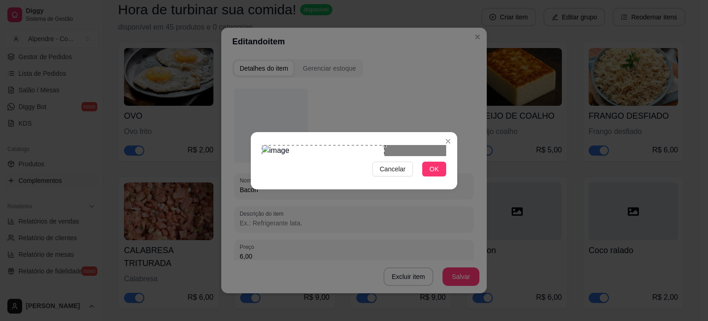
click at [303, 161] on div "Use the arrow keys to move the crop selection area" at bounding box center [323, 187] width 123 height 84
click at [431, 174] on span "OK" at bounding box center [434, 169] width 9 height 10
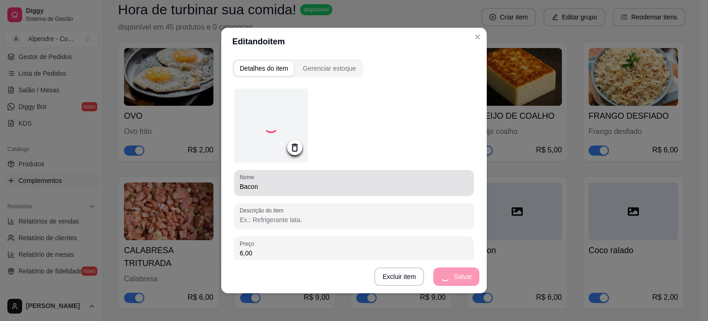
click at [257, 187] on input "Bacon" at bounding box center [354, 186] width 229 height 9
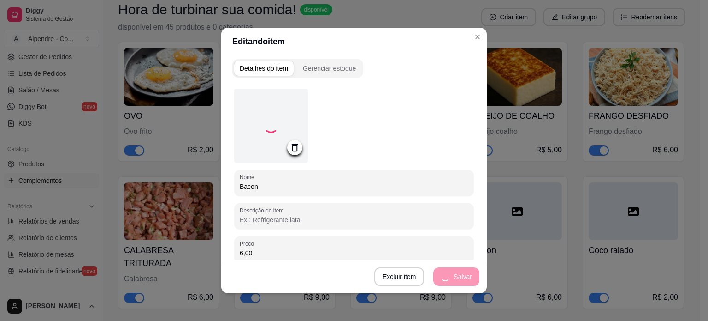
click at [257, 187] on input "Bacon" at bounding box center [354, 186] width 229 height 9
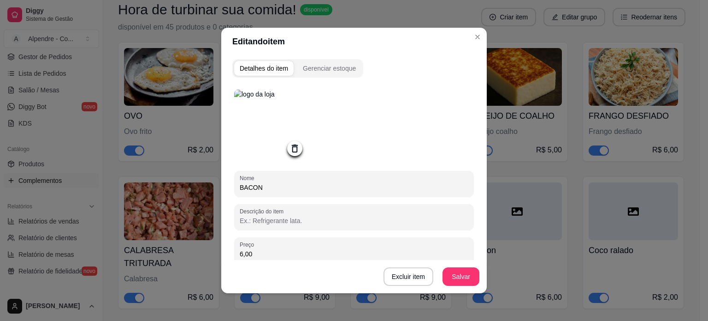
type input "BACON"
click at [463, 280] on button "Salvar" at bounding box center [461, 276] width 37 height 18
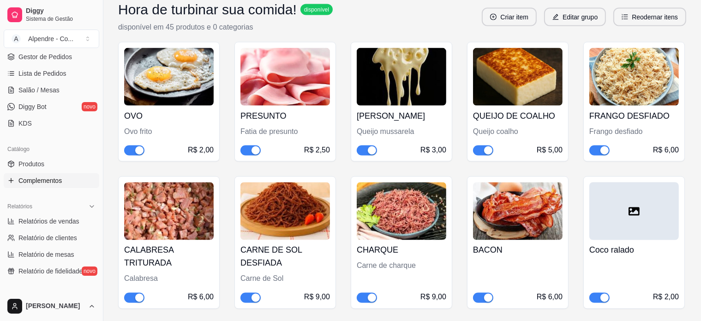
click at [621, 210] on div at bounding box center [633, 211] width 89 height 58
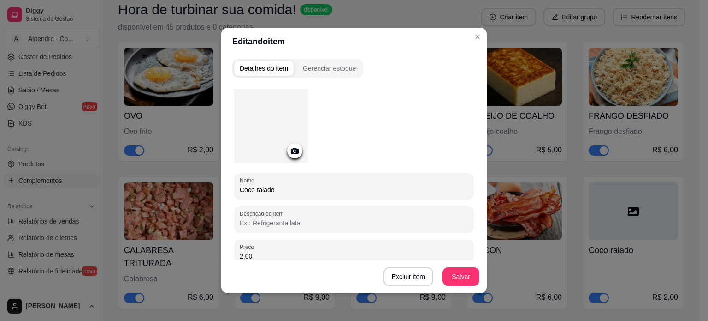
click at [266, 126] on div at bounding box center [271, 126] width 74 height 74
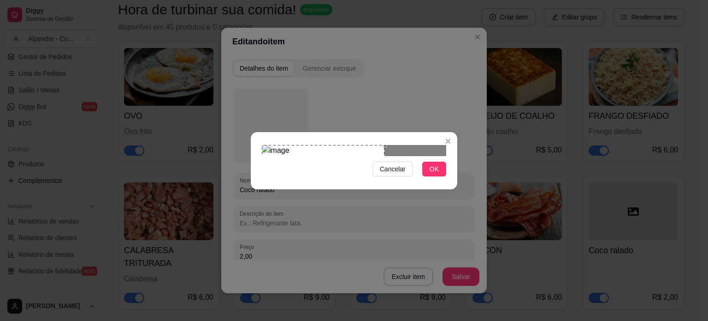
click at [321, 158] on div "Use the arrow keys to move the crop selection area" at bounding box center [323, 187] width 123 height 84
click at [435, 174] on span "OK" at bounding box center [434, 169] width 9 height 10
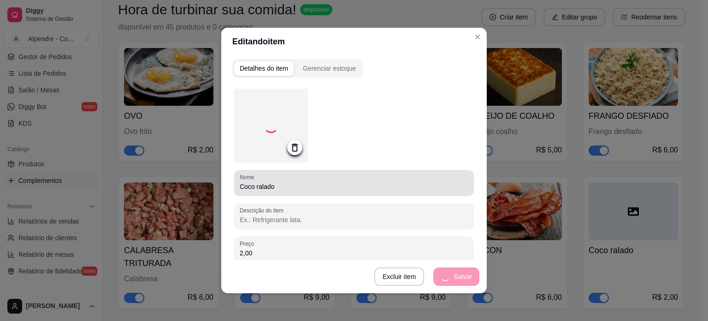
click at [284, 188] on input "Coco ralado" at bounding box center [354, 186] width 229 height 9
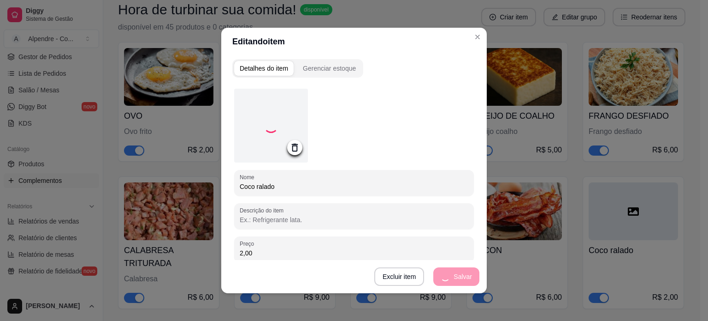
click at [284, 188] on input "Coco ralado" at bounding box center [354, 186] width 229 height 9
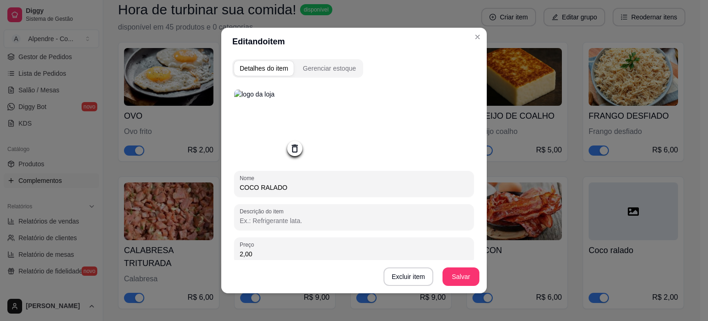
click at [256, 190] on input "COCO RALADO" at bounding box center [354, 187] width 229 height 9
type input "COCO FRESCO RALADO"
click at [452, 279] on button "Salvar" at bounding box center [461, 276] width 37 height 18
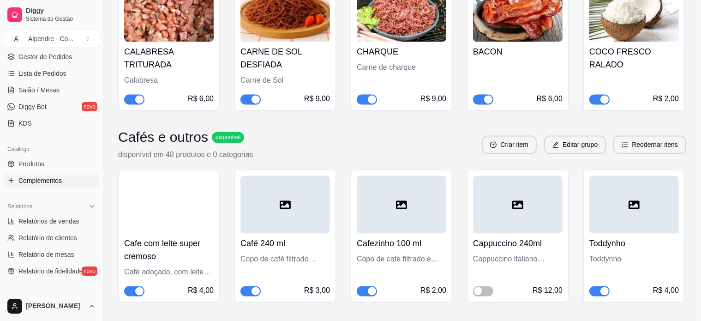
scroll to position [1845, 0]
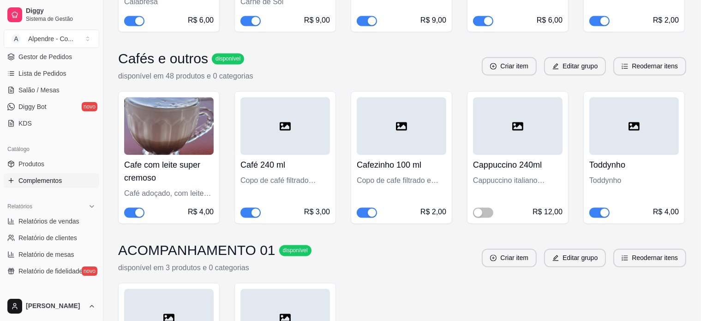
click at [182, 111] on img at bounding box center [168, 126] width 89 height 58
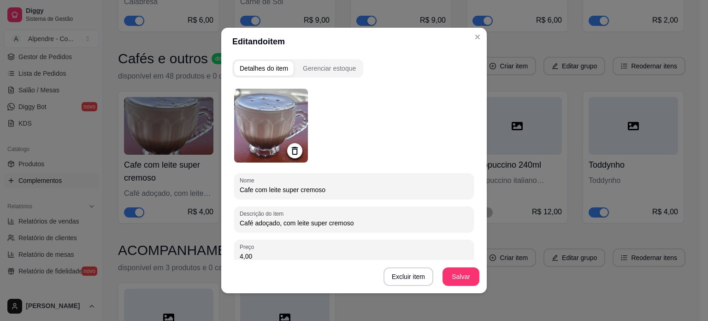
click at [252, 113] on img at bounding box center [271, 126] width 74 height 74
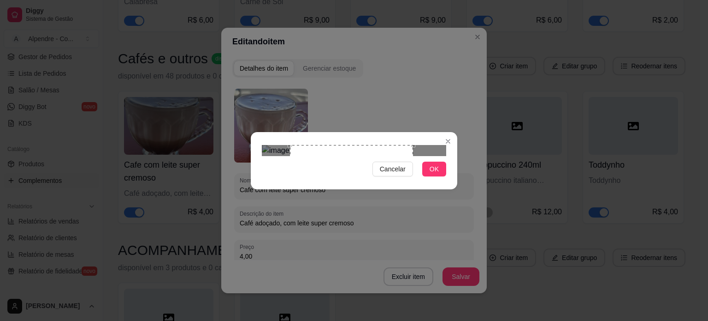
click at [378, 168] on div "Use the arrow keys to move the crop selection area" at bounding box center [351, 206] width 123 height 123
click at [435, 174] on span "OK" at bounding box center [434, 169] width 9 height 10
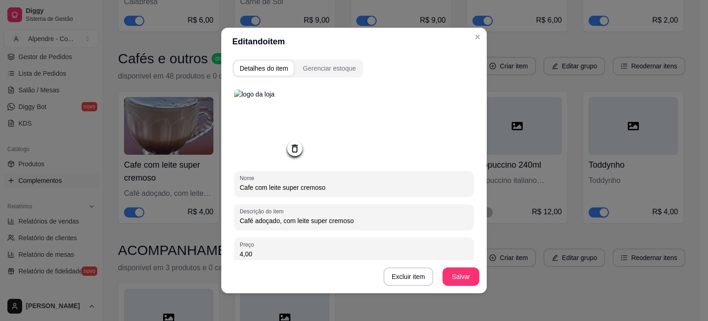
drag, startPoint x: 340, startPoint y: 190, endPoint x: 228, endPoint y: 192, distance: 111.6
click at [232, 192] on div "Nome Cafe com leite super cremoso Descrição do item Café adoçado, com leite sup…" at bounding box center [354, 241] width 244 height 316
click at [249, 187] on input "CAFE COM LEITE CREMOSO" at bounding box center [354, 187] width 229 height 9
type input "CAFÉ COM LEITE CREMOSO"
click at [466, 279] on button "Salvar" at bounding box center [461, 276] width 37 height 18
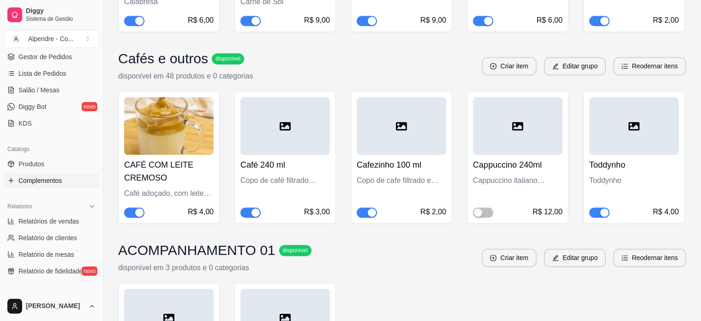
click at [298, 140] on div at bounding box center [284, 126] width 89 height 58
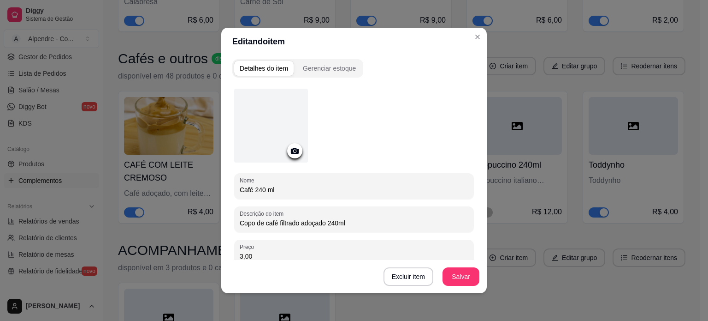
click at [258, 142] on div at bounding box center [271, 126] width 74 height 74
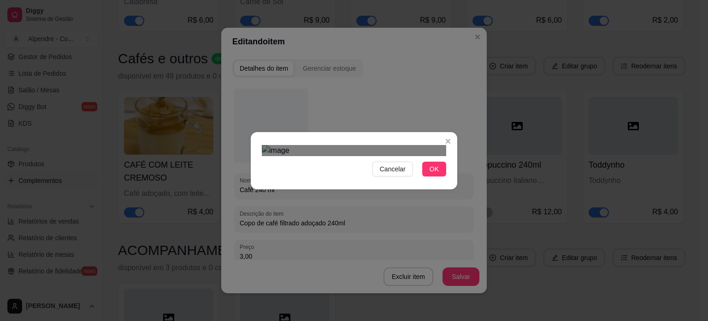
click at [393, 156] on div at bounding box center [354, 150] width 184 height 11
click at [271, 145] on div "Use the arrow keys to move the crop selection area" at bounding box center [284, 167] width 45 height 45
click at [364, 278] on div "Cancelar OK" at bounding box center [354, 160] width 708 height 321
click at [321, 163] on div "Use the arrow keys to move the crop selection area" at bounding box center [312, 200] width 101 height 101
click at [431, 174] on span "OK" at bounding box center [434, 169] width 9 height 10
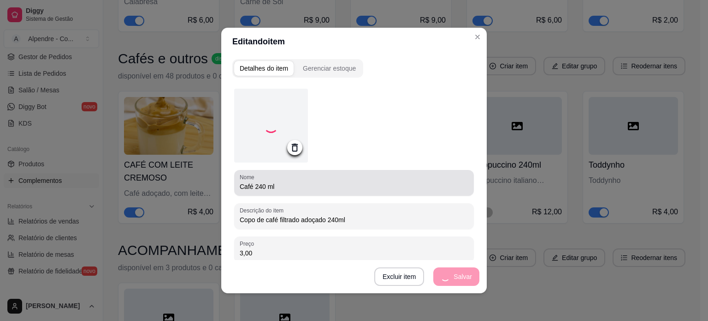
click at [284, 186] on input "Café 240 ml" at bounding box center [354, 186] width 229 height 9
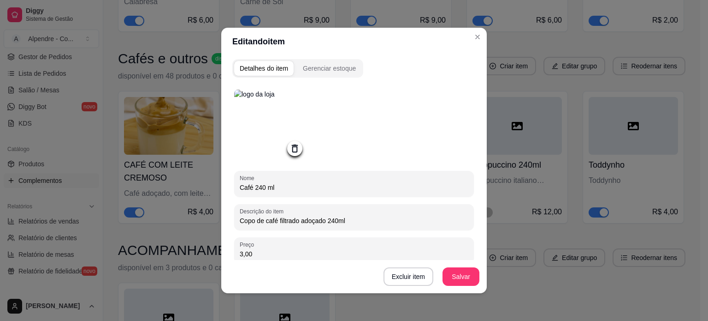
click at [247, 188] on input "Café 240 ml" at bounding box center [354, 187] width 229 height 9
click at [240, 189] on input "Café 240 ml" at bounding box center [354, 187] width 229 height 9
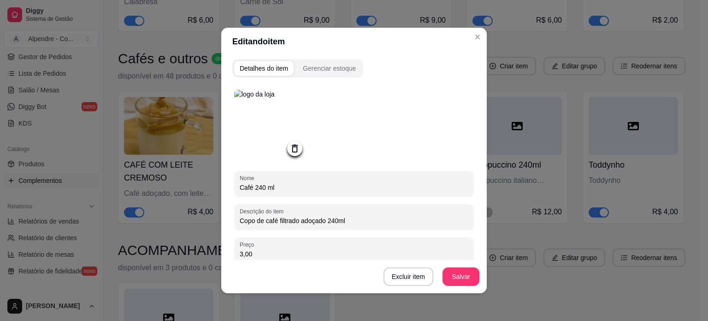
click at [240, 189] on input "Café 240 ml" at bounding box center [354, 187] width 229 height 9
type input "CAFÉ 240 ml"
click at [464, 276] on button "Salvar" at bounding box center [461, 277] width 36 height 18
click at [449, 273] on button "Salvar" at bounding box center [461, 276] width 37 height 18
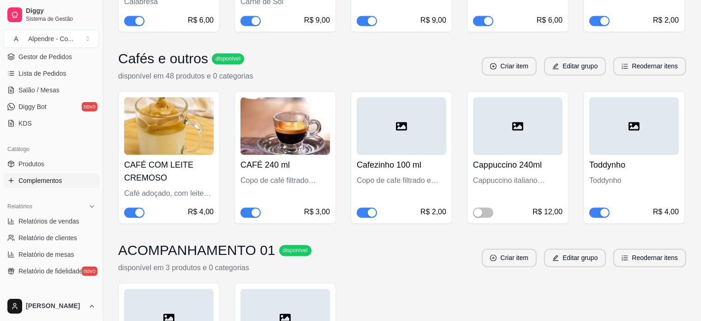
click at [286, 124] on img at bounding box center [284, 126] width 89 height 58
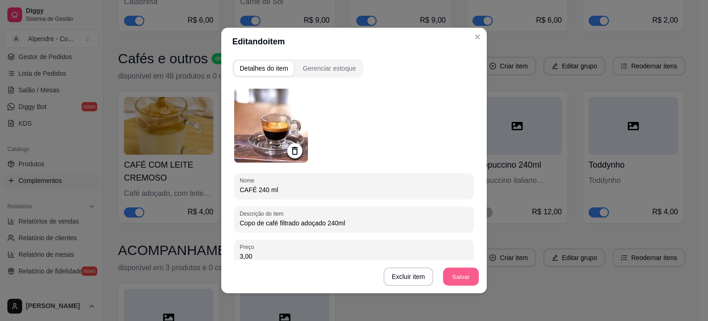
click at [456, 270] on button "Salvar" at bounding box center [461, 277] width 36 height 18
